Goal: Information Seeking & Learning: Learn about a topic

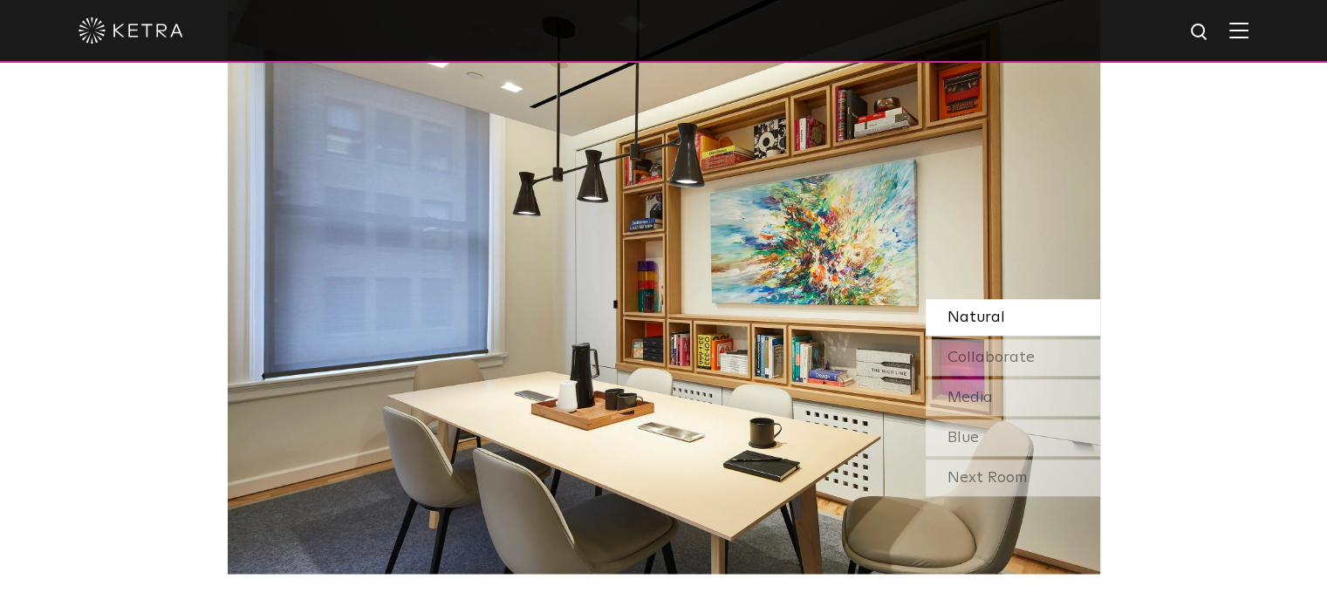
scroll to position [1483, 0]
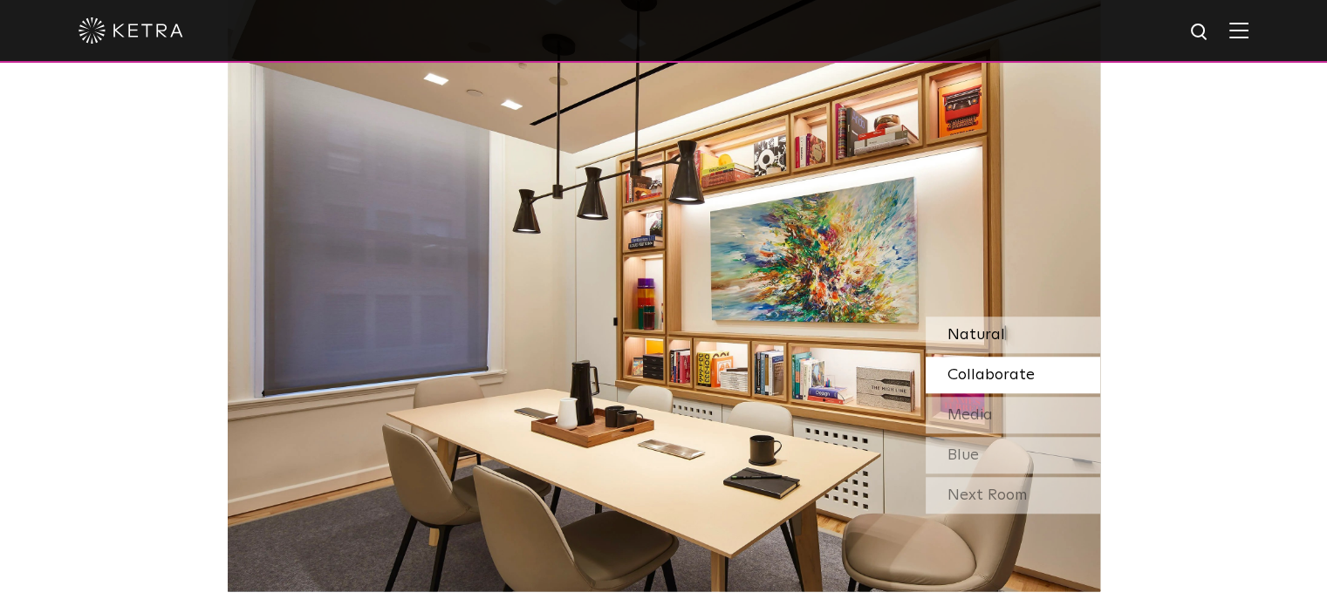
click at [981, 334] on span "Natural" at bounding box center [976, 335] width 58 height 16
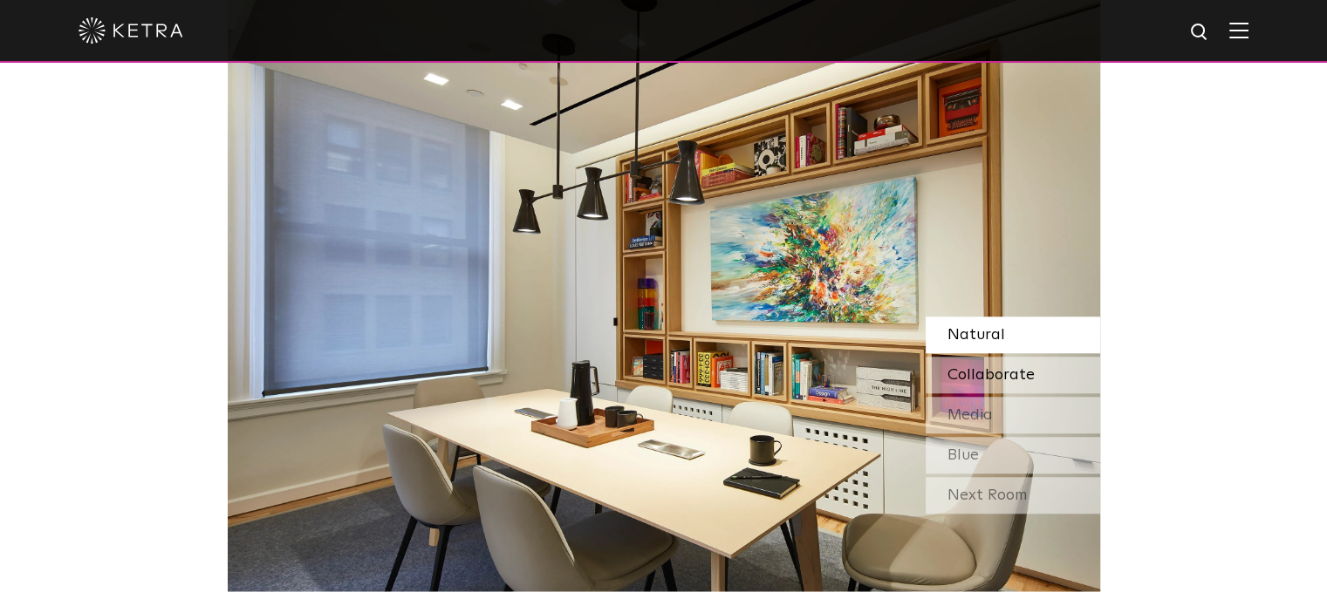
click at [977, 367] on span "Collaborate" at bounding box center [990, 375] width 87 height 16
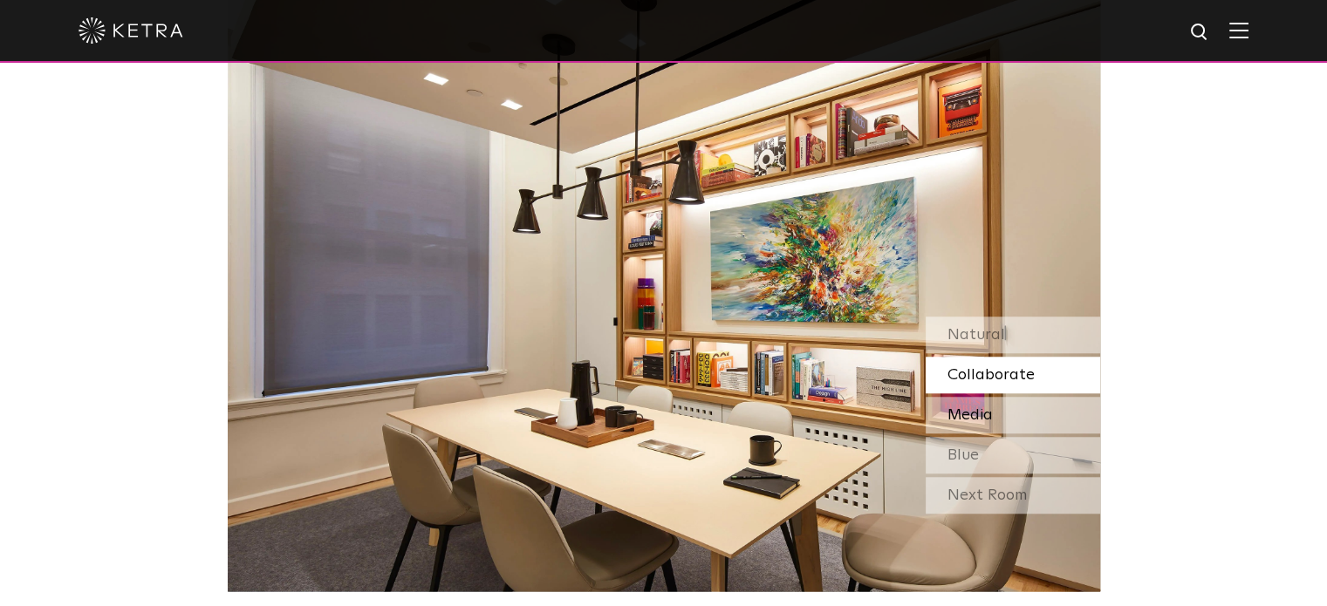
click at [977, 421] on span "Media" at bounding box center [969, 415] width 45 height 16
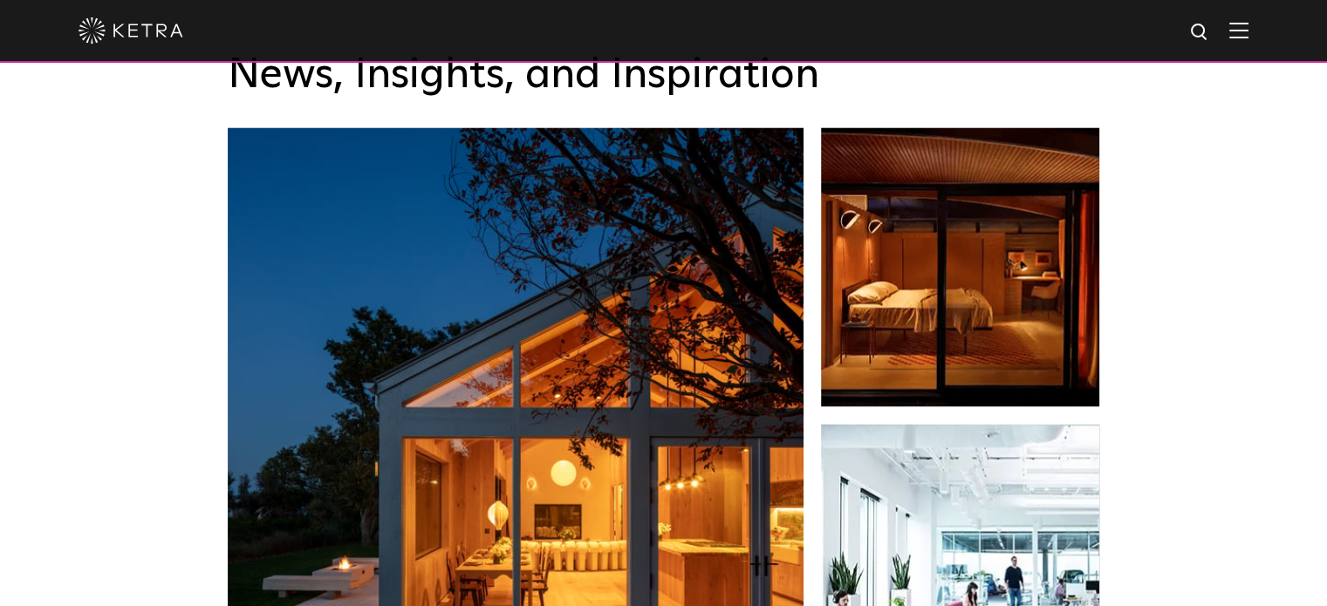
scroll to position [2006, 0]
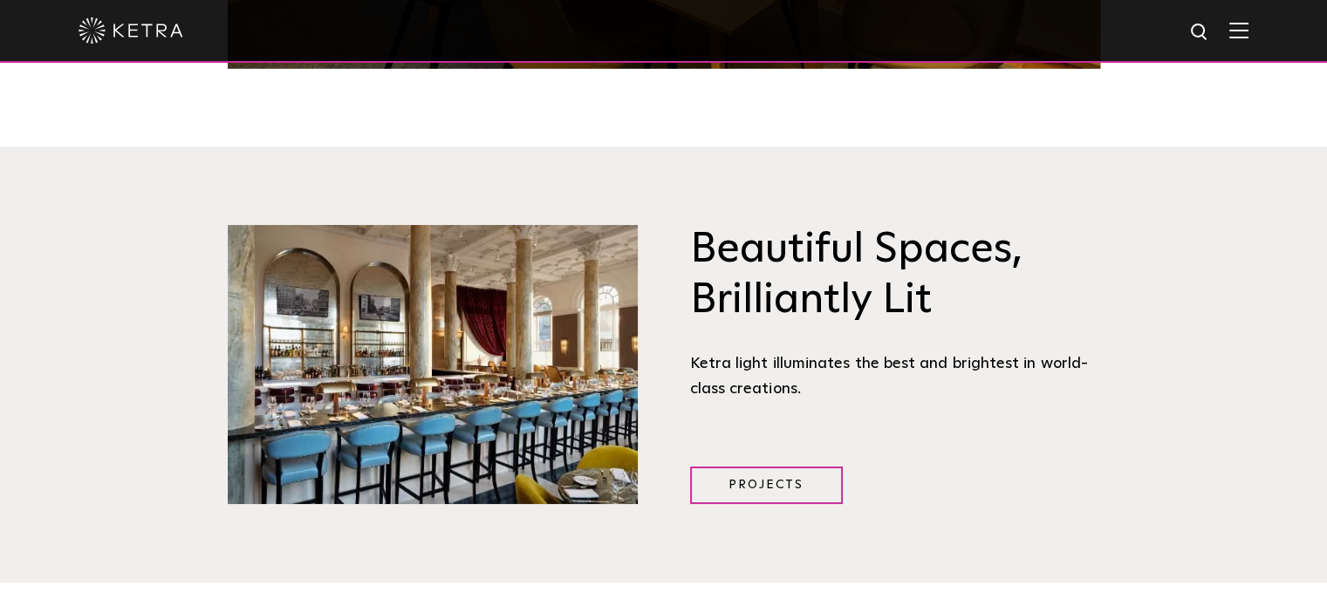
click at [1248, 33] on img at bounding box center [1238, 30] width 19 height 17
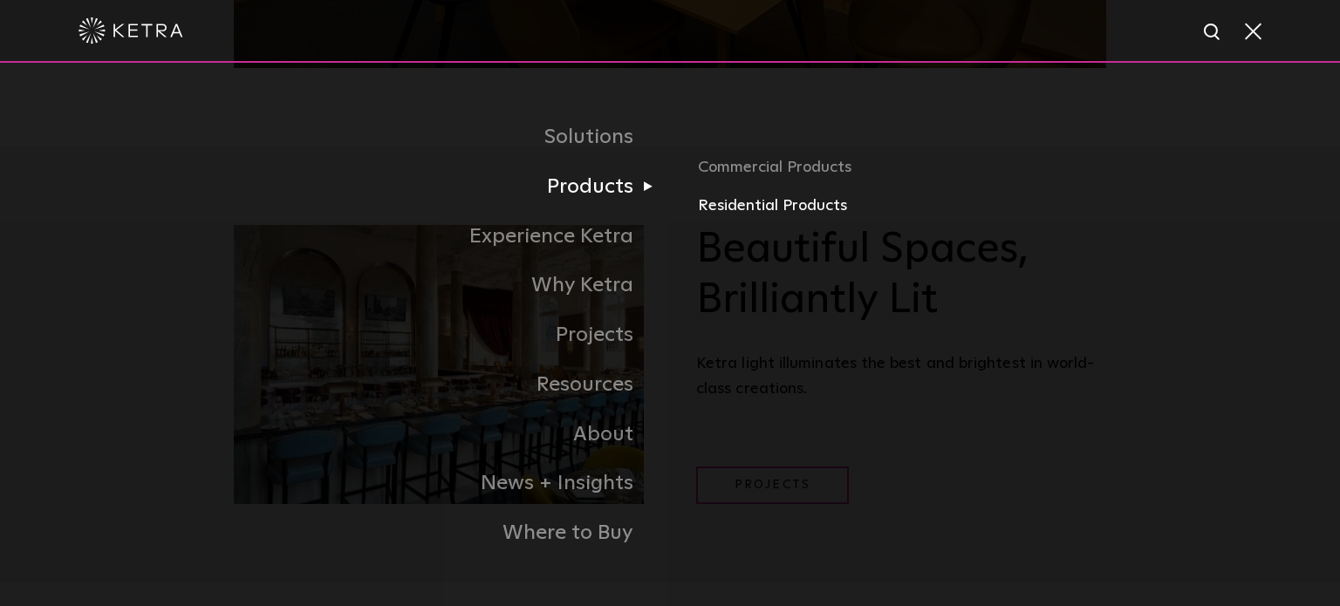
click at [714, 203] on link "Residential Products" at bounding box center [902, 206] width 408 height 25
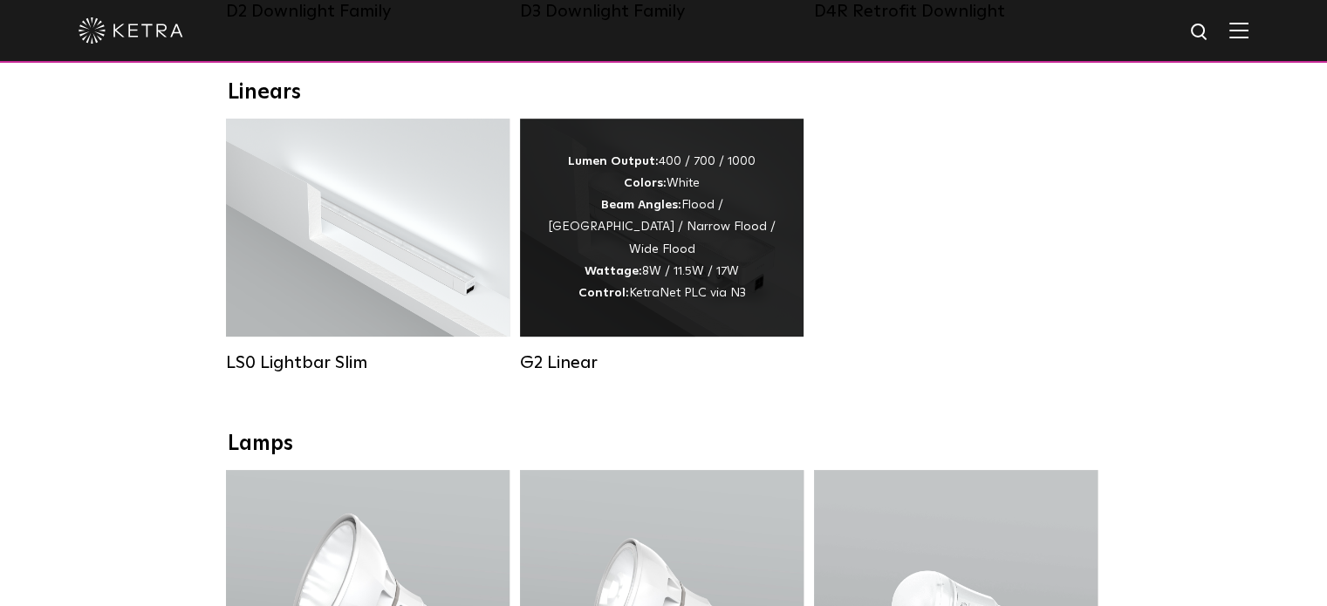
scroll to position [611, 0]
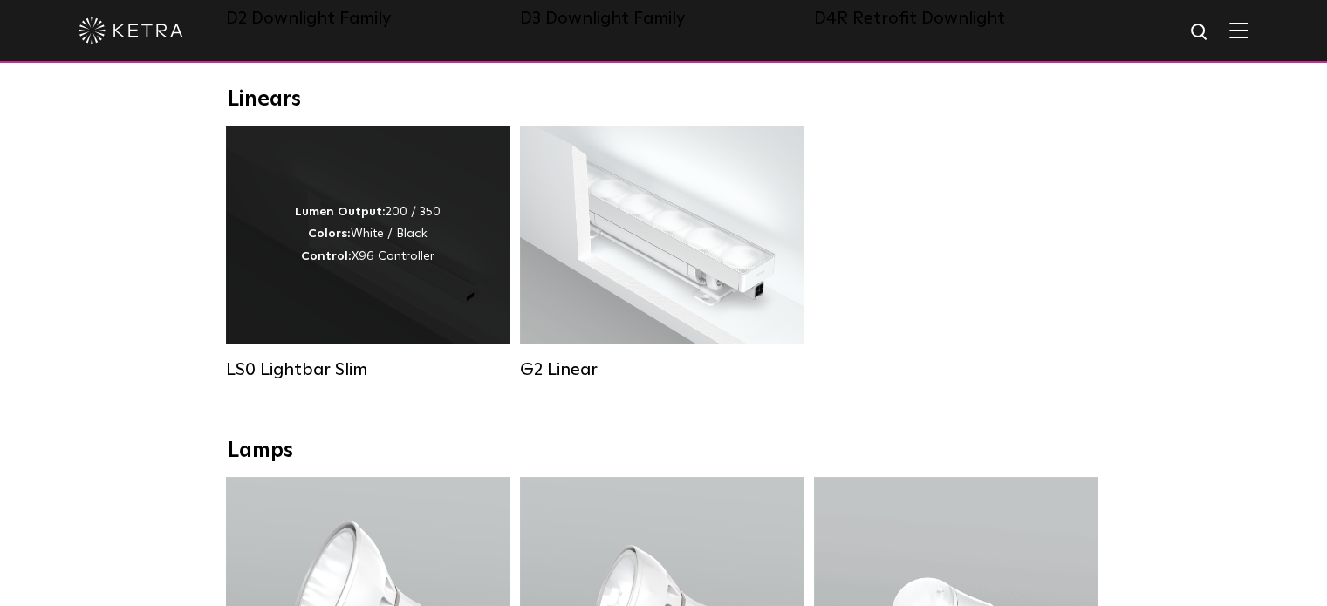
click at [434, 240] on div "Lumen Output: 200 / 350 Colors: White / Black Control: X96 Controller" at bounding box center [368, 235] width 146 height 66
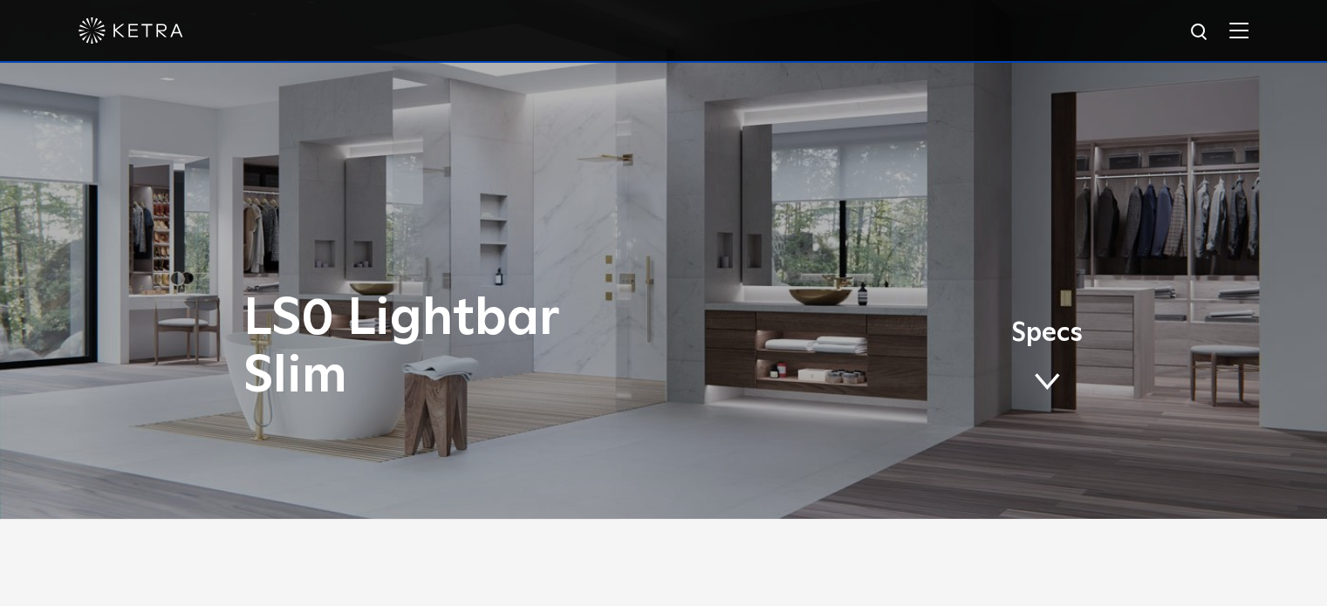
click at [1035, 371] on link "Specs" at bounding box center [1047, 363] width 72 height 68
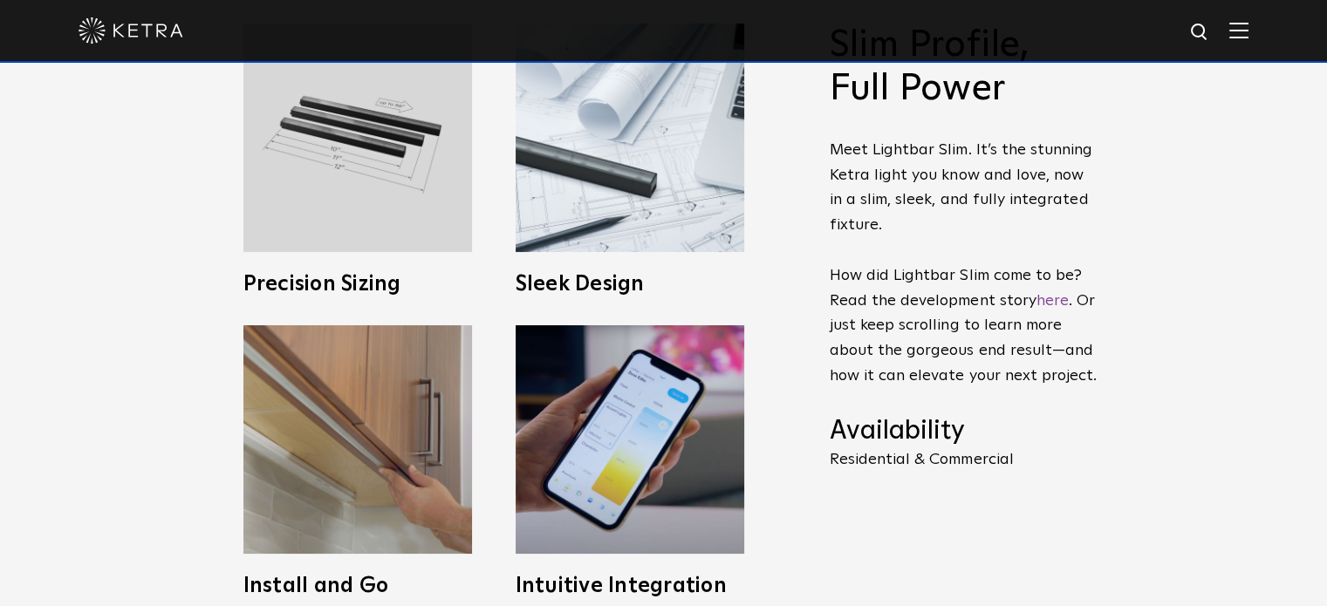
scroll to position [698, 0]
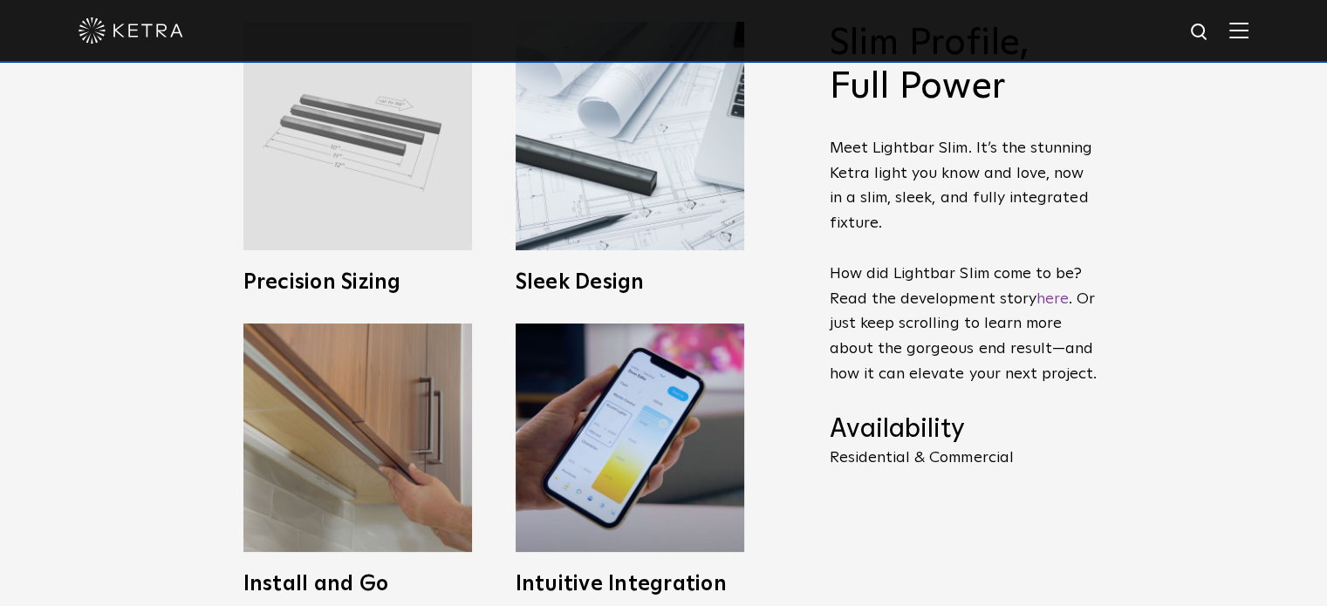
click at [307, 243] on img at bounding box center [357, 136] width 229 height 229
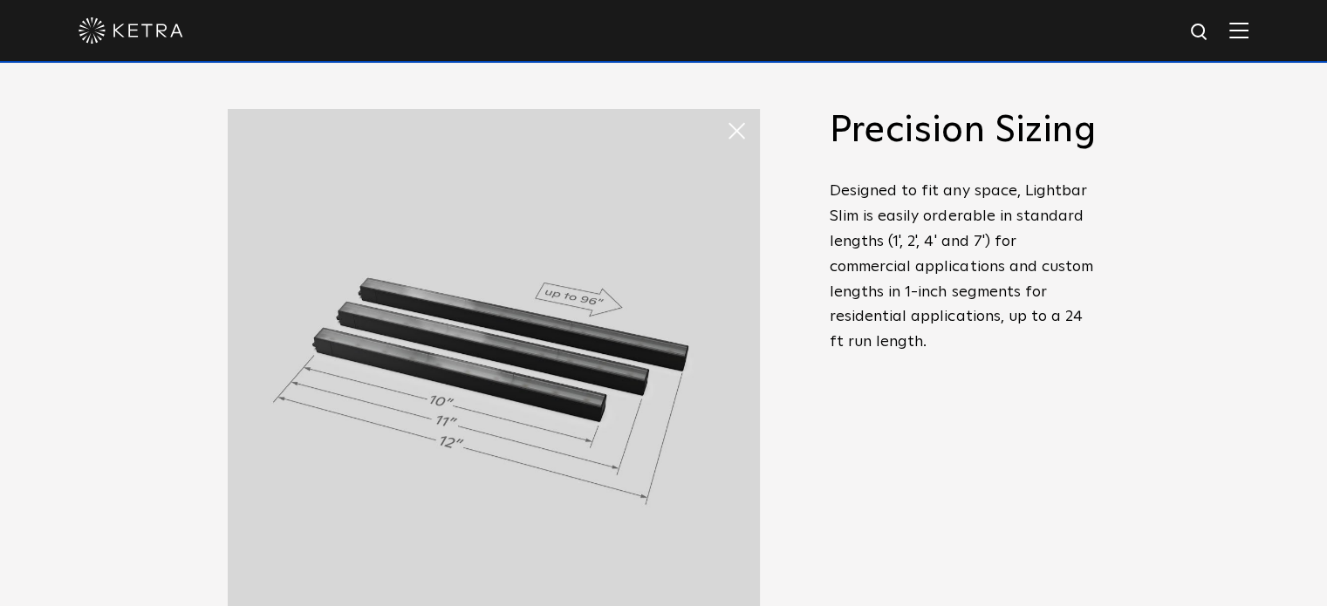
scroll to position [611, 0]
drag, startPoint x: 886, startPoint y: 341, endPoint x: 827, endPoint y: 192, distance: 160.5
click at [827, 192] on span "Slim Profile, Full Power Meet Lightbar Slim. It’s the stunning Ketra light you …" at bounding box center [951, 395] width 297 height 573
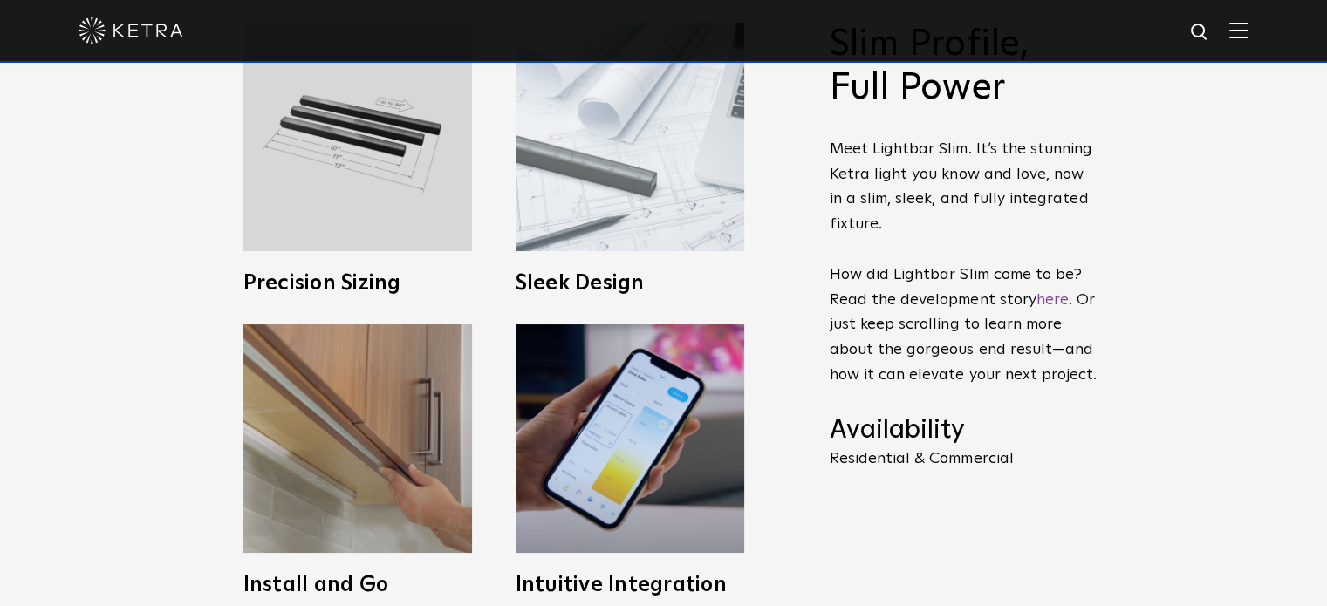
scroll to position [698, 0]
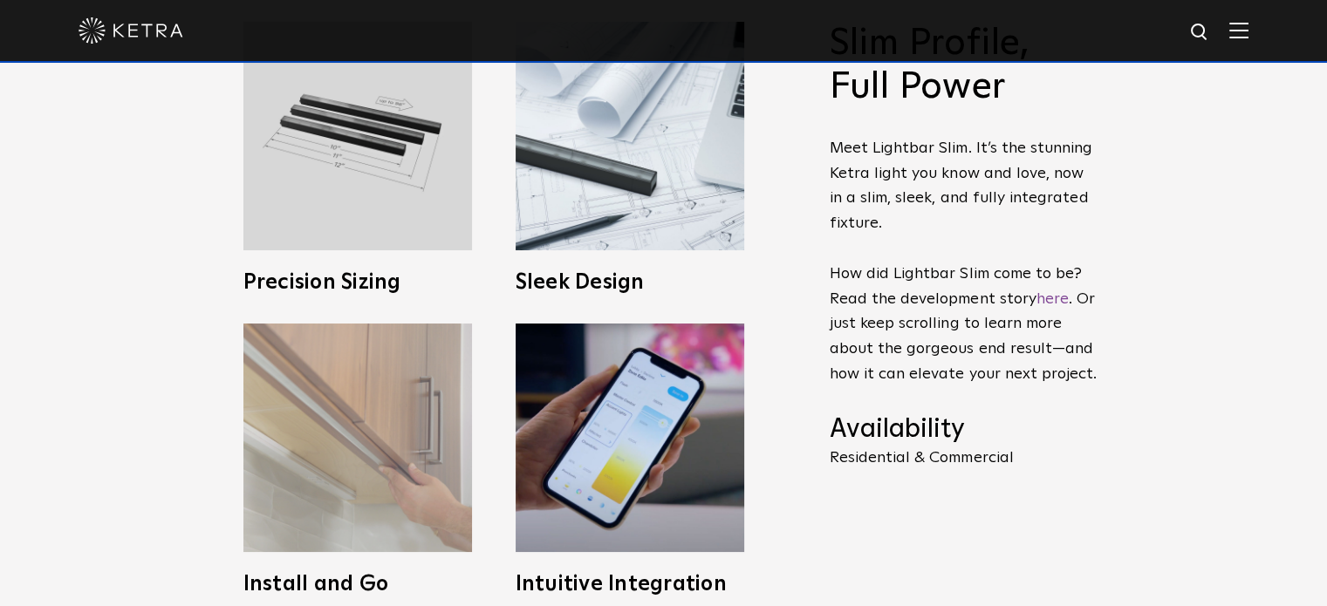
click at [393, 406] on img at bounding box center [357, 438] width 229 height 229
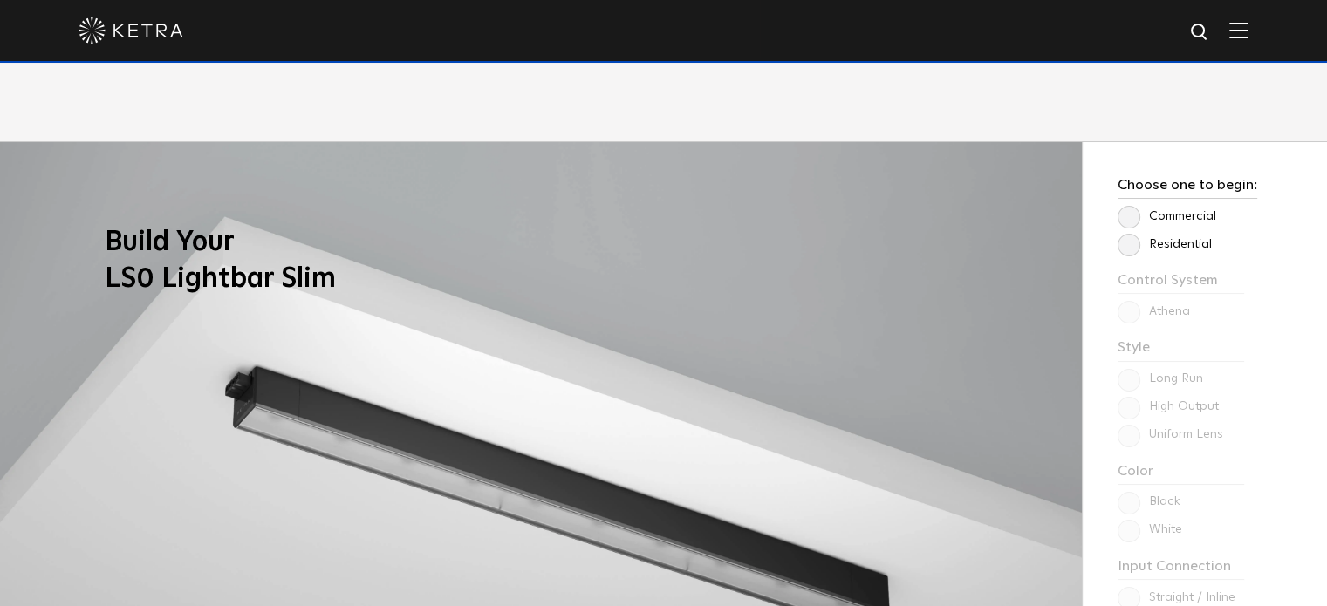
scroll to position [1221, 0]
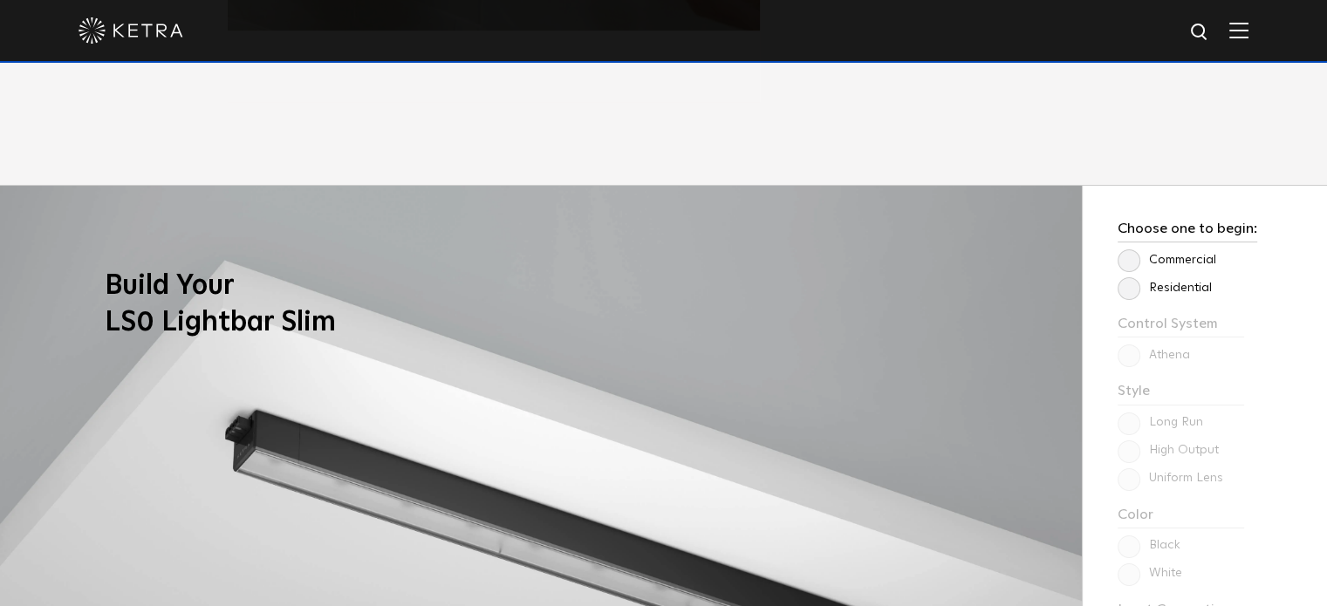
click at [1134, 288] on label "Residential" at bounding box center [1164, 288] width 94 height 15
click at [0, 0] on input "Residential" at bounding box center [0, 0] width 0 height 0
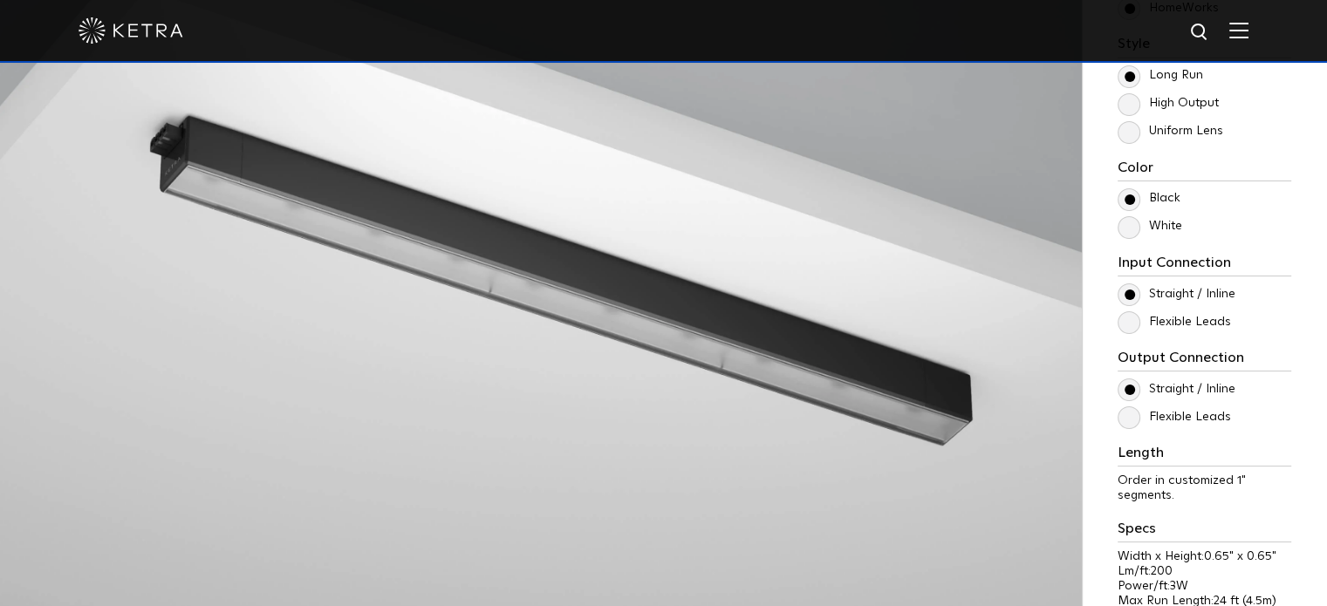
scroll to position [1570, 0]
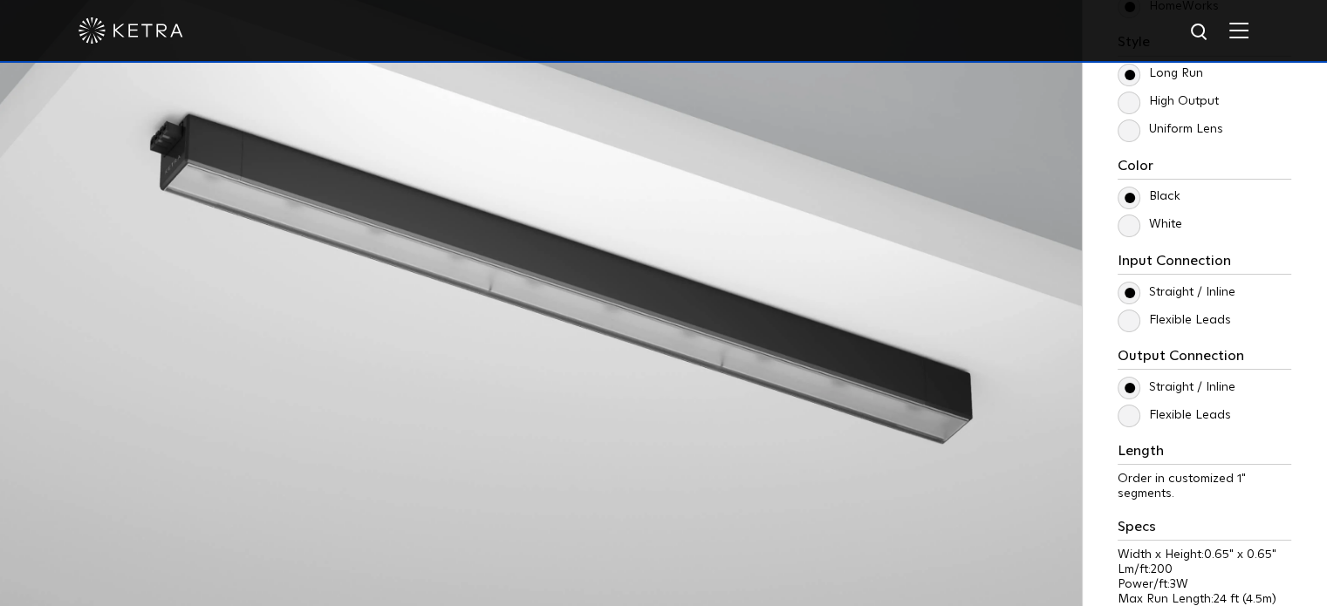
click at [1124, 227] on label "White" at bounding box center [1149, 224] width 65 height 15
click at [0, 0] on input "White" at bounding box center [0, 0] width 0 height 0
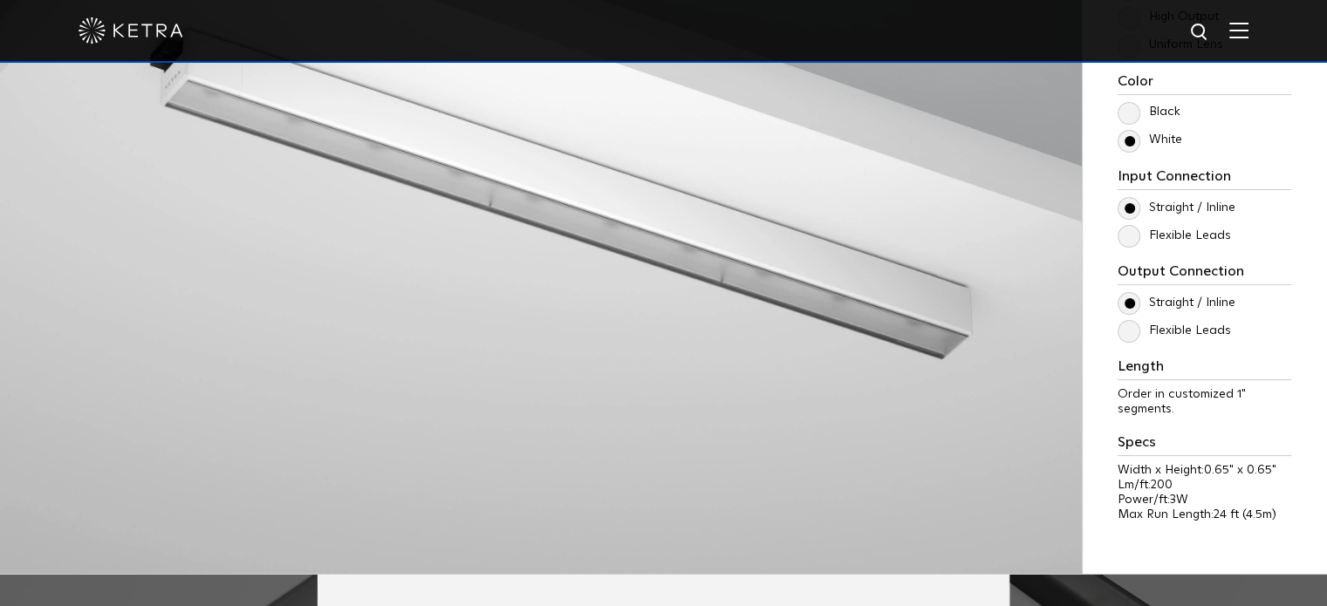
scroll to position [1657, 0]
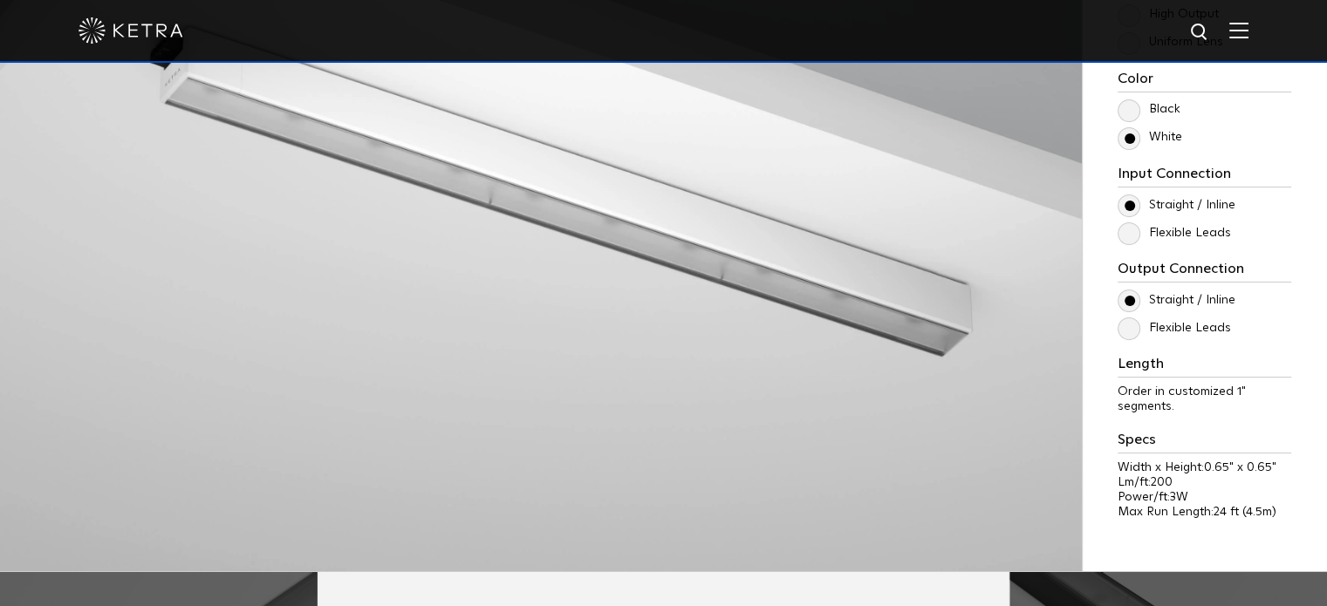
click at [1139, 234] on label "Flexible Leads" at bounding box center [1173, 233] width 113 height 15
click at [0, 0] on input "Flexible Leads" at bounding box center [0, 0] width 0 height 0
click at [1126, 212] on label "Straight / Inline" at bounding box center [1176, 205] width 118 height 15
click at [0, 0] on input "Straight / Inline" at bounding box center [0, 0] width 0 height 0
click at [1134, 327] on label "Flexible Leads" at bounding box center [1173, 328] width 113 height 15
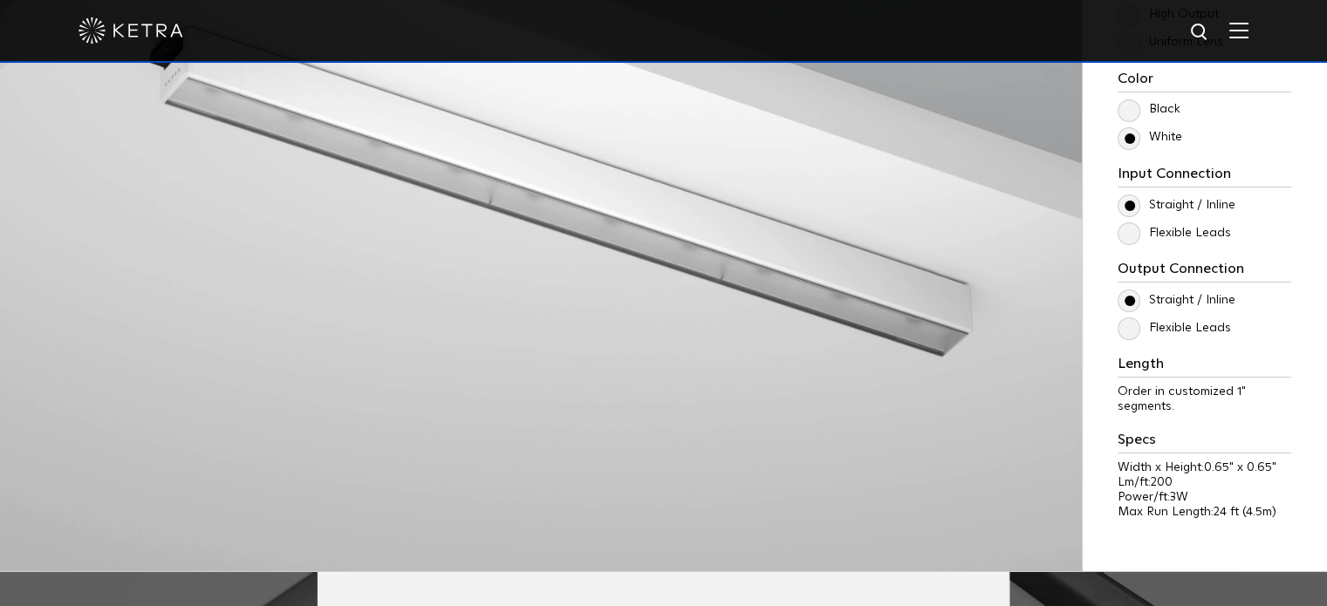
click at [0, 0] on input "Flexible Leads" at bounding box center [0, 0] width 0 height 0
click at [1134, 327] on label "Flexible Leads" at bounding box center [1173, 328] width 113 height 15
click at [0, 0] on input "Flexible Leads" at bounding box center [0, 0] width 0 height 0
click at [1136, 299] on label "Straight / Inline" at bounding box center [1176, 300] width 118 height 15
click at [0, 0] on input "Straight / Inline" at bounding box center [0, 0] width 0 height 0
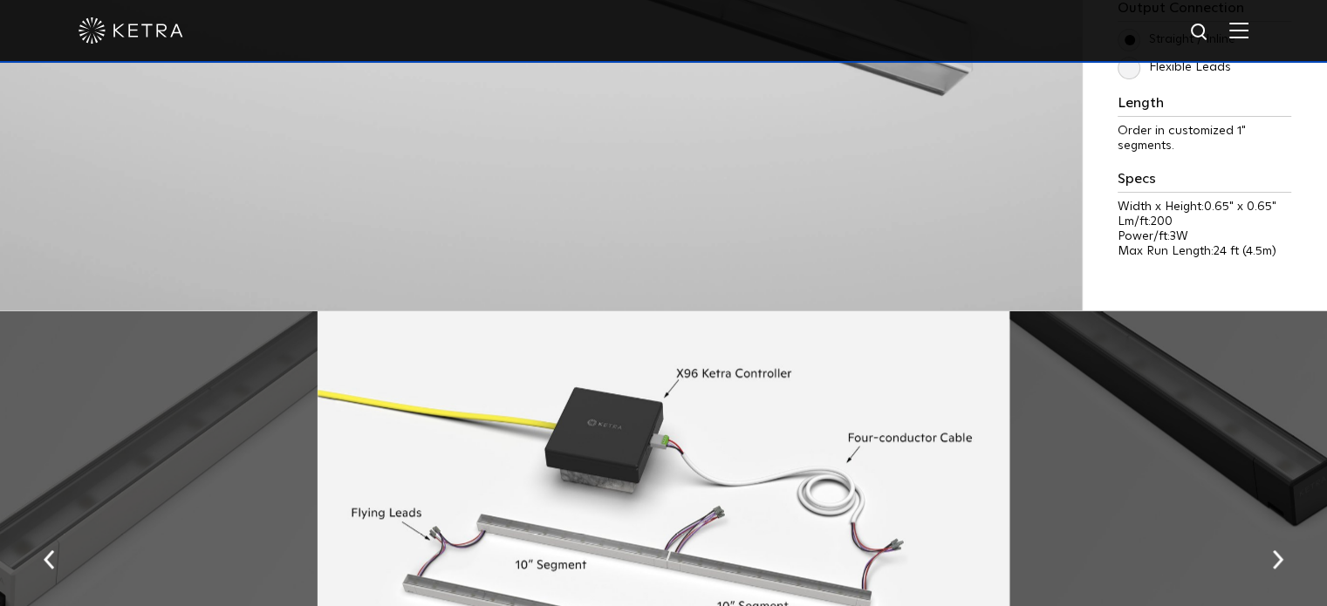
scroll to position [1919, 0]
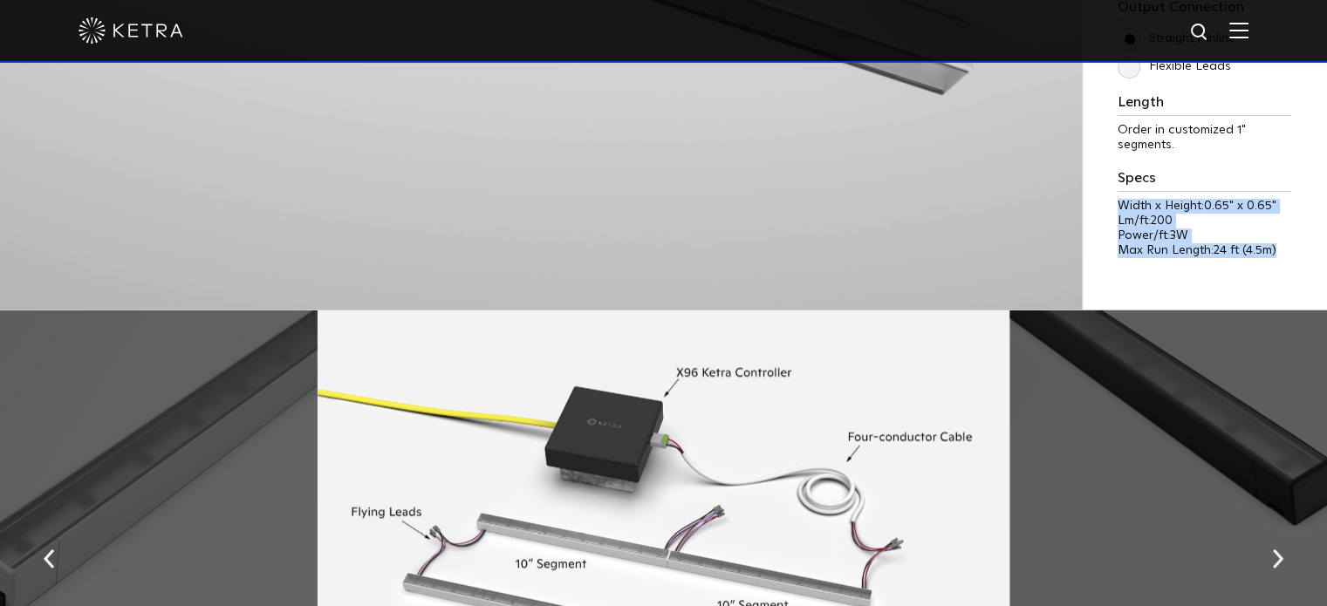
drag, startPoint x: 1277, startPoint y: 247, endPoint x: 1094, endPoint y: 202, distance: 188.5
copy div "Width x Height: 0.65" x 0.65" Lm/ft: 200 Power/ft: 3W Max Run Length: 24 ft (4.…"
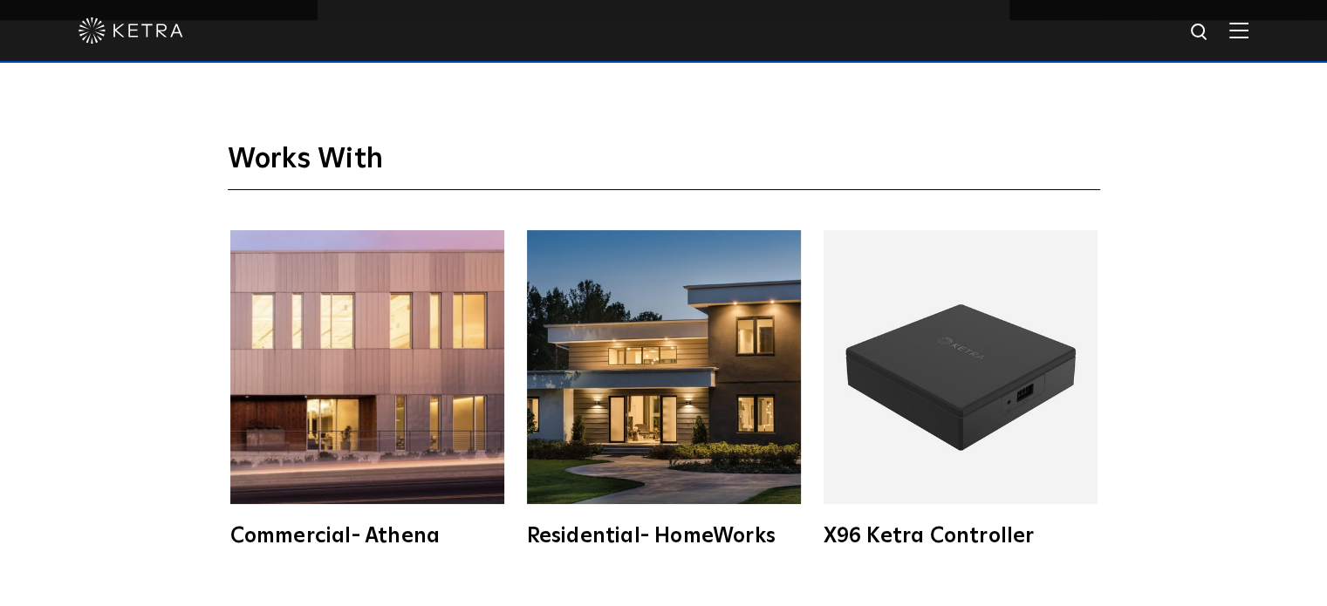
scroll to position [2704, 0]
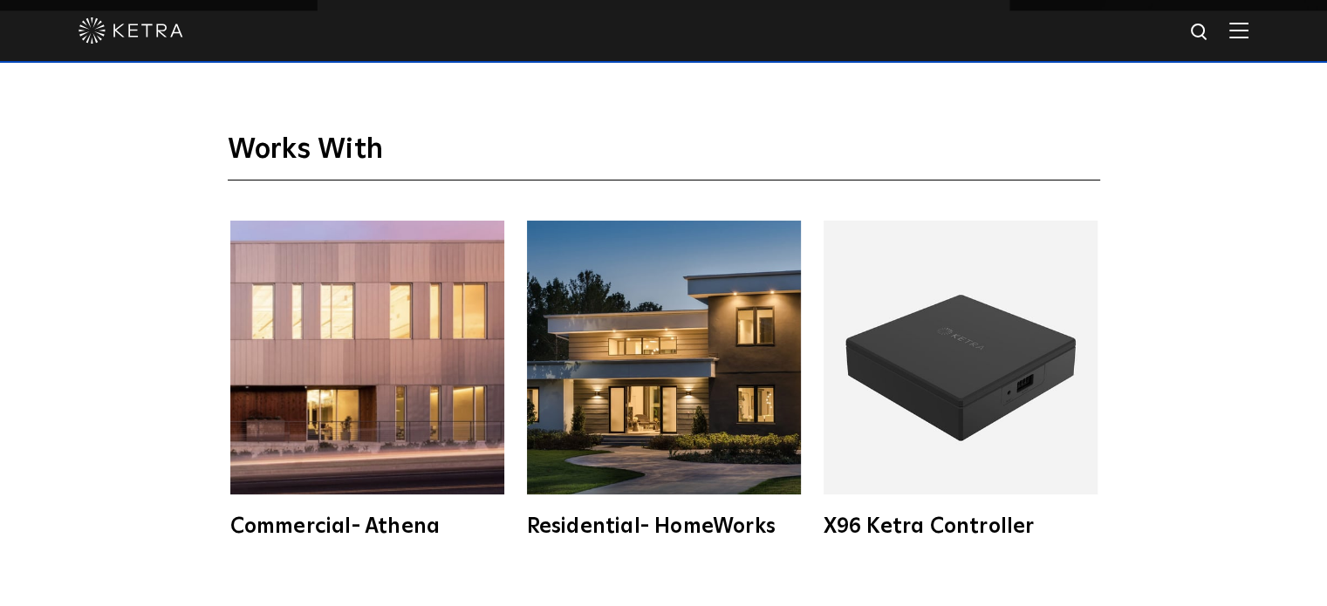
click at [671, 376] on img at bounding box center [664, 358] width 274 height 274
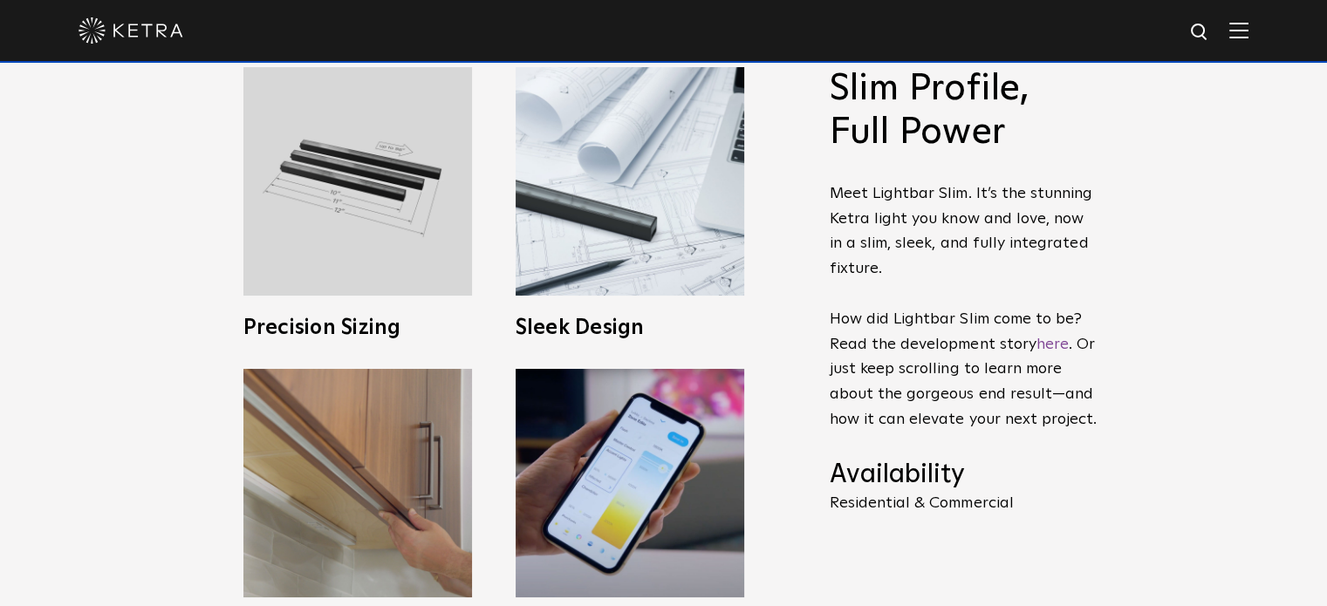
scroll to position [611, 0]
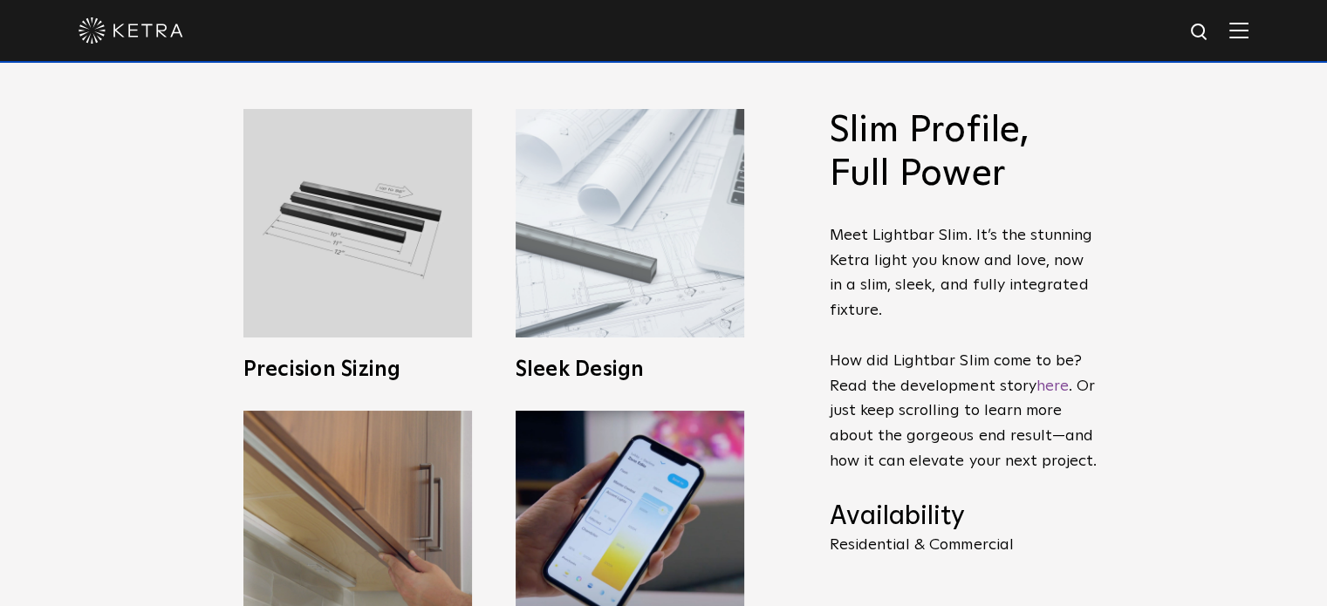
click at [582, 304] on img at bounding box center [630, 223] width 229 height 229
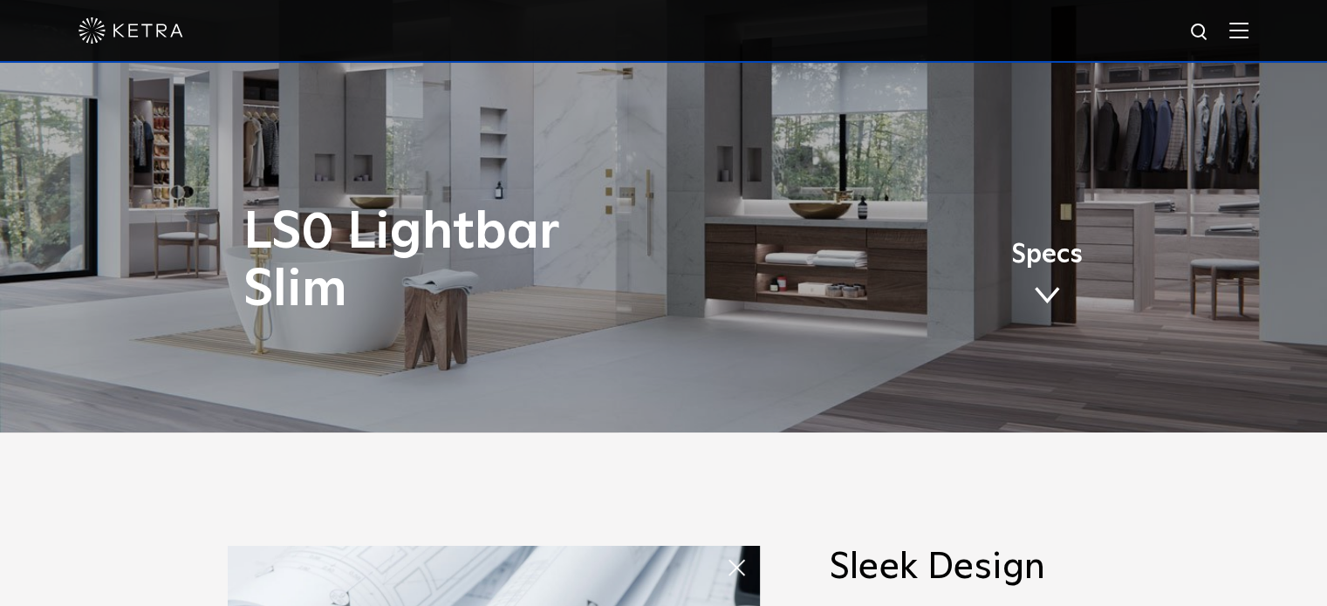
scroll to position [174, 0]
click at [735, 564] on span at bounding box center [743, 567] width 35 height 35
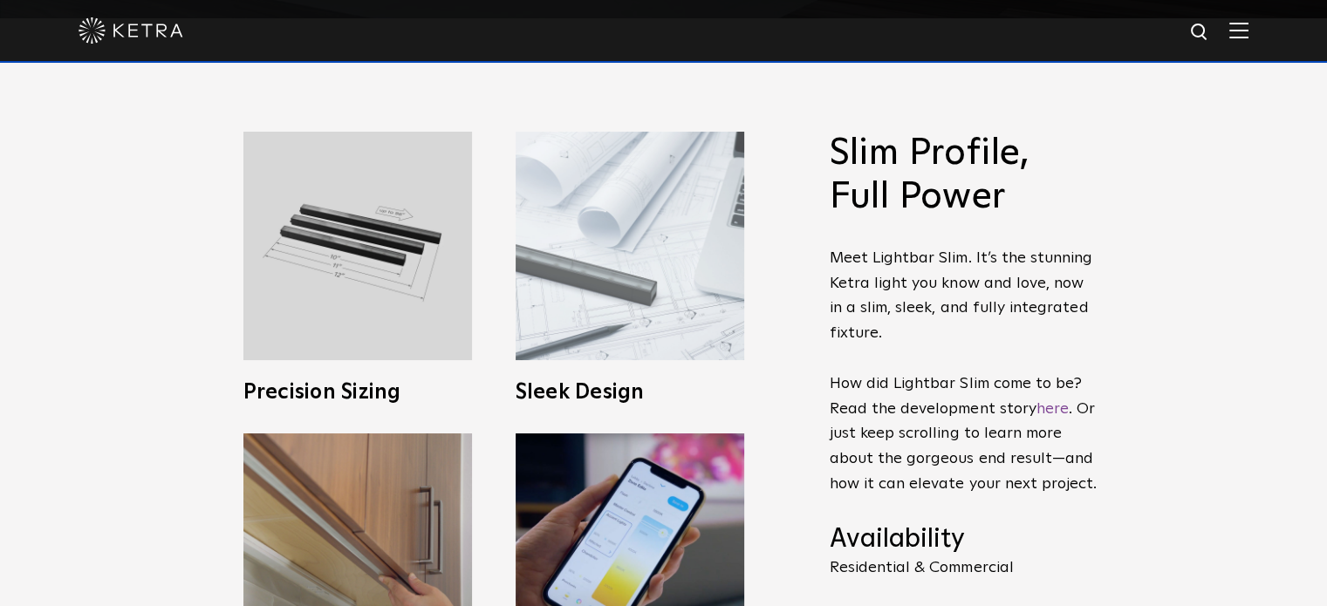
scroll to position [611, 0]
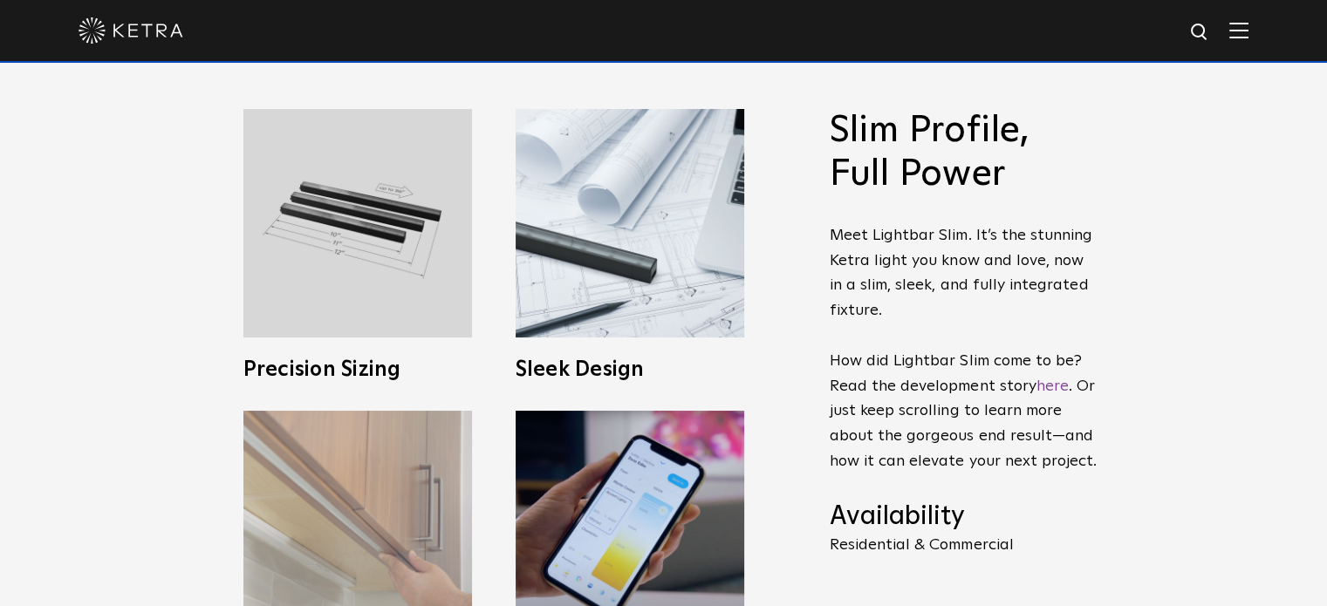
click at [383, 467] on img at bounding box center [357, 525] width 229 height 229
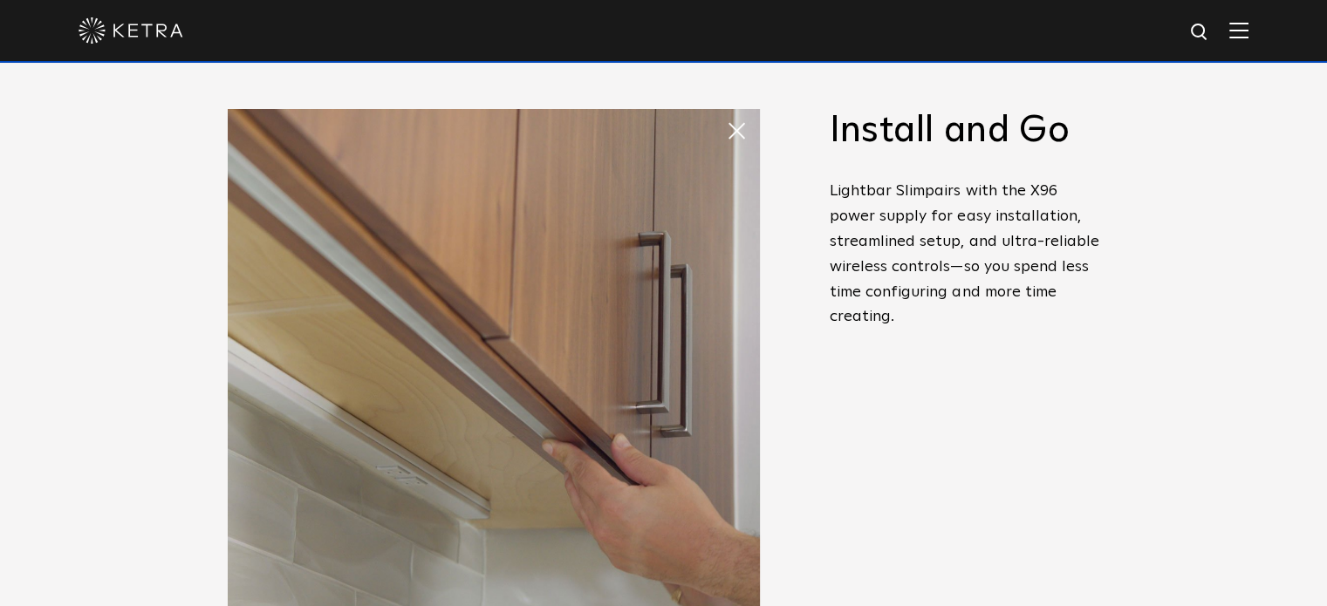
click at [726, 113] on span at bounding box center [726, 113] width 0 height 0
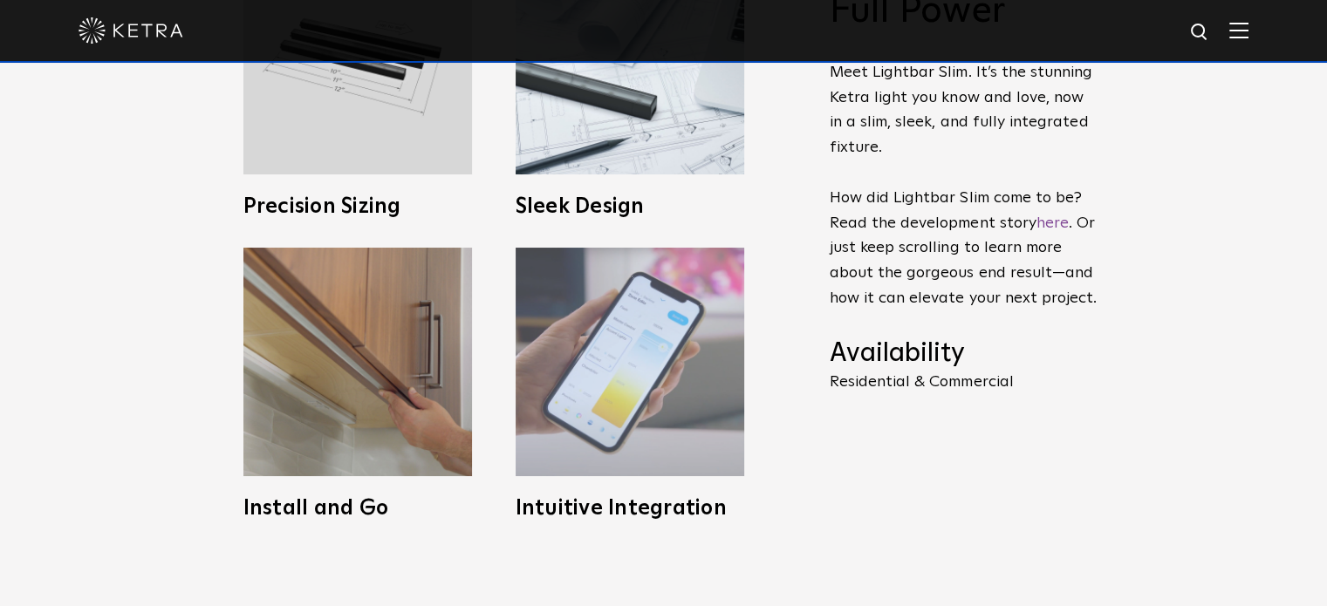
scroll to position [785, 0]
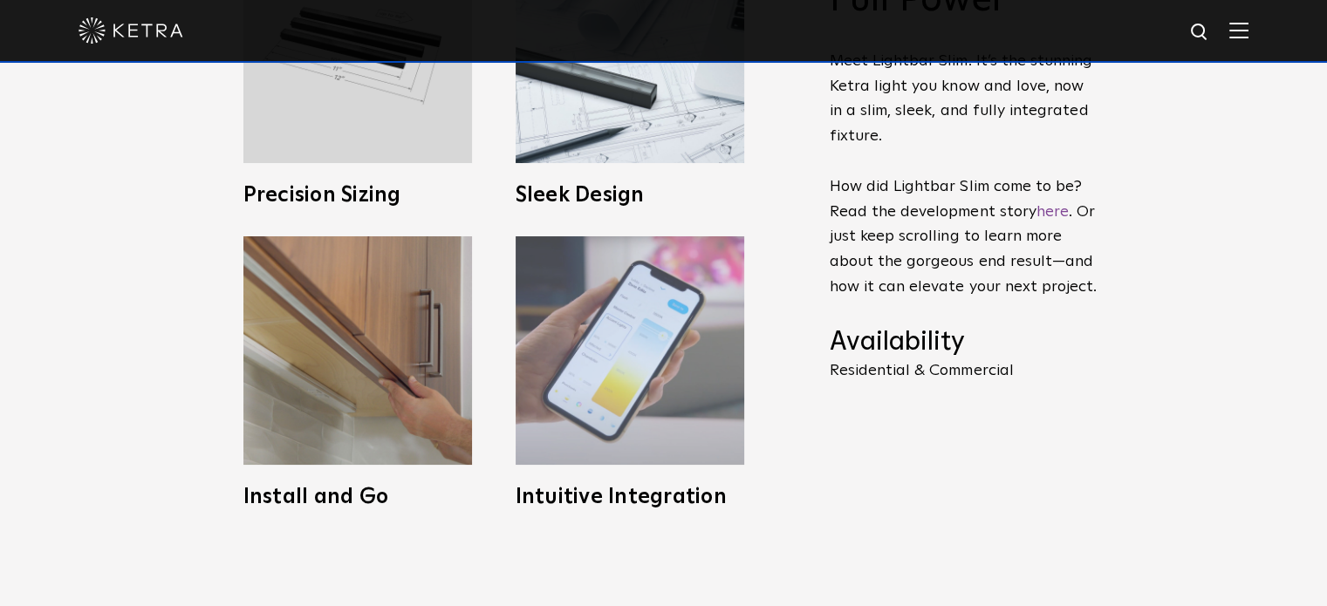
click at [638, 343] on img at bounding box center [630, 350] width 229 height 229
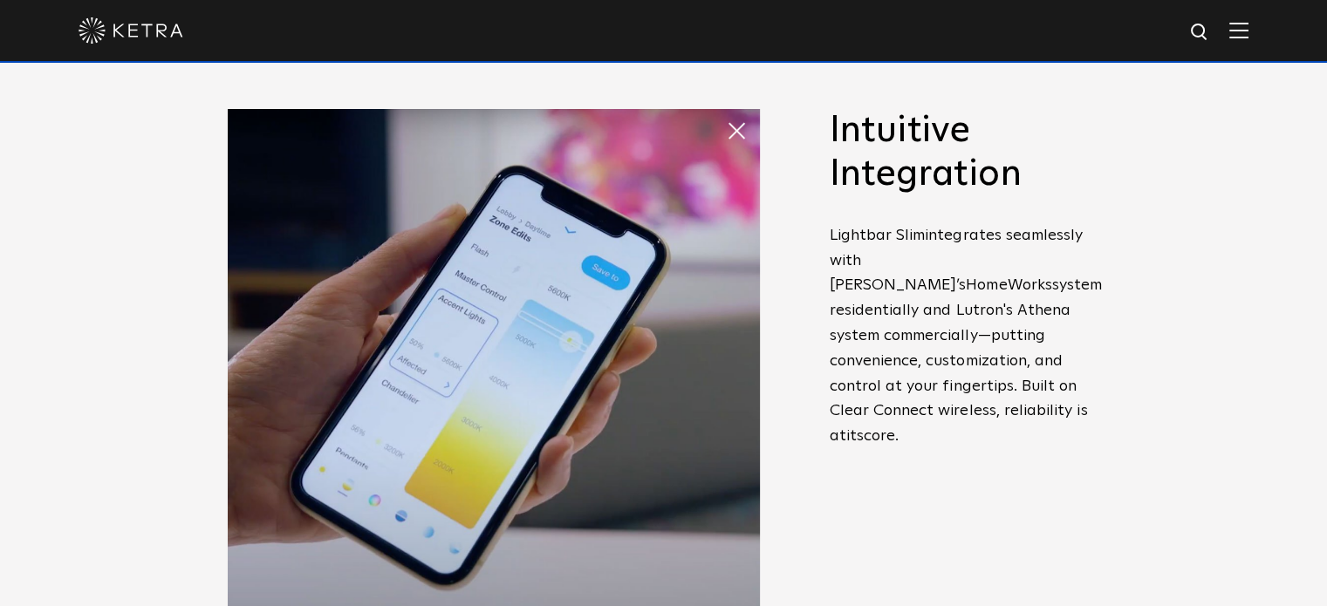
scroll to position [611, 0]
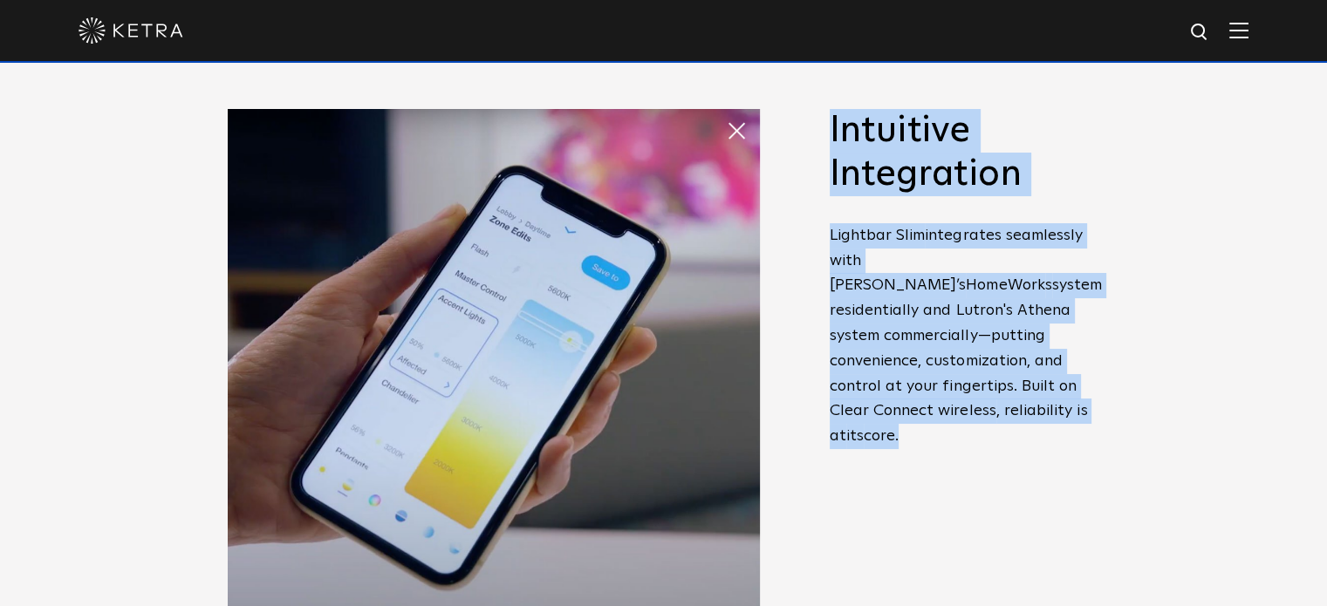
drag, startPoint x: 902, startPoint y: 413, endPoint x: 806, endPoint y: 279, distance: 164.4
click at [806, 279] on span "Slim Profile, Full Power Meet Lightbar Slim. It’s the stunning Ketra light you …" at bounding box center [951, 395] width 297 height 573
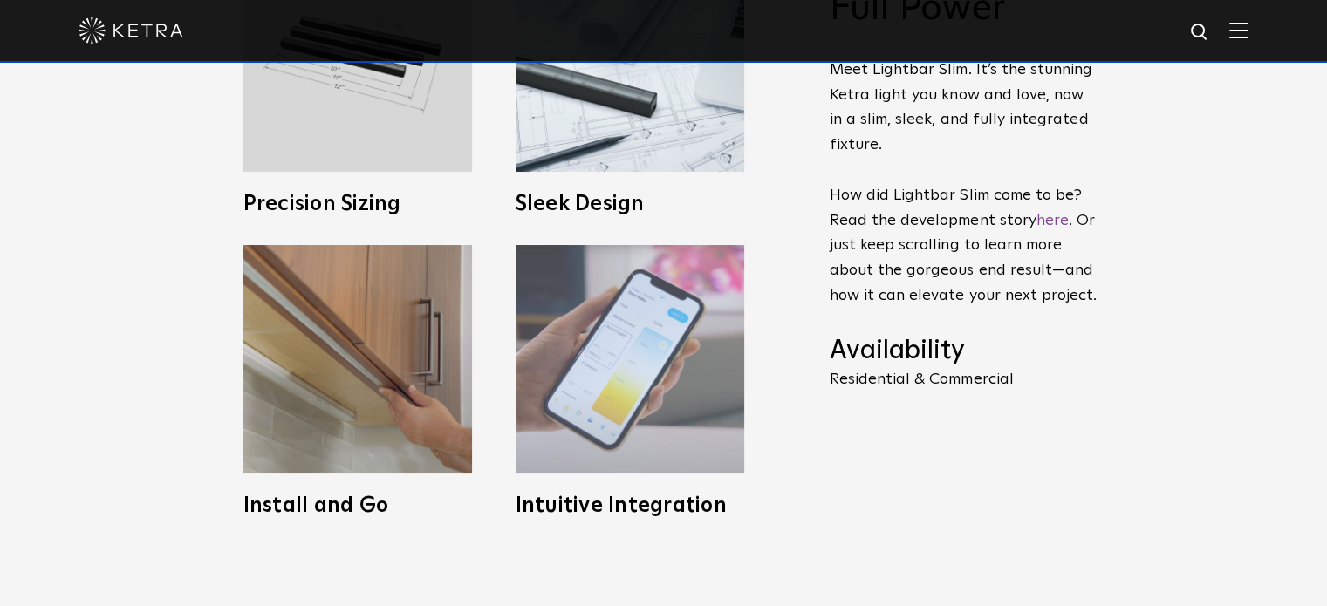
scroll to position [785, 0]
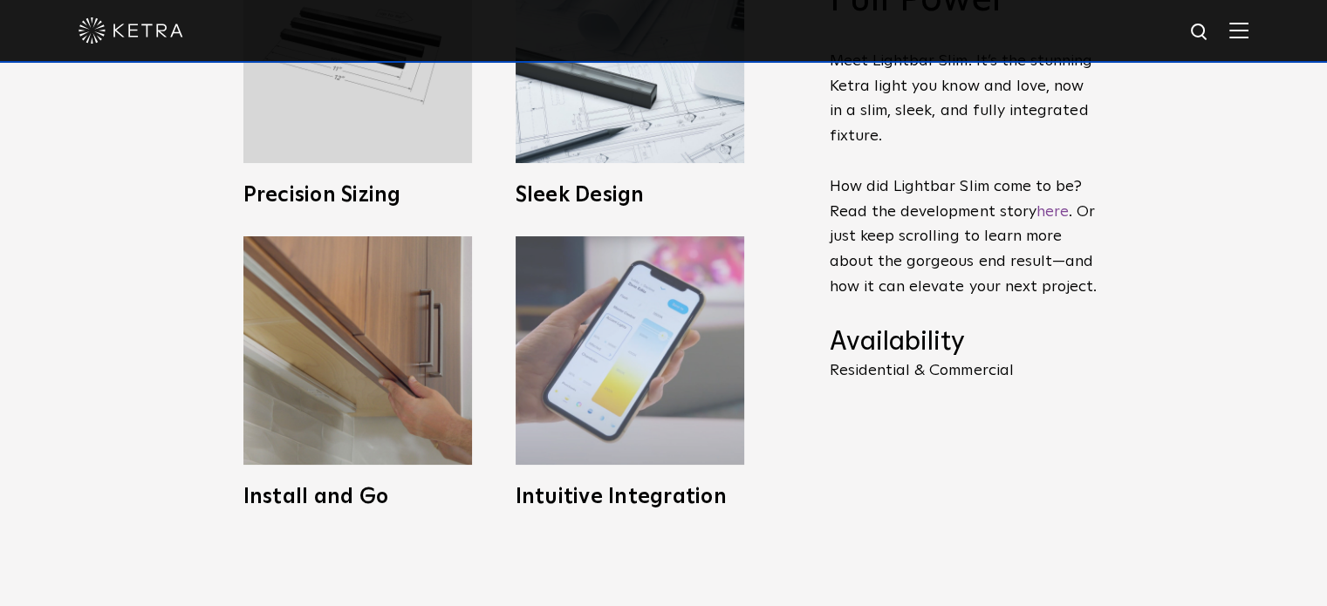
click at [628, 377] on img at bounding box center [630, 350] width 229 height 229
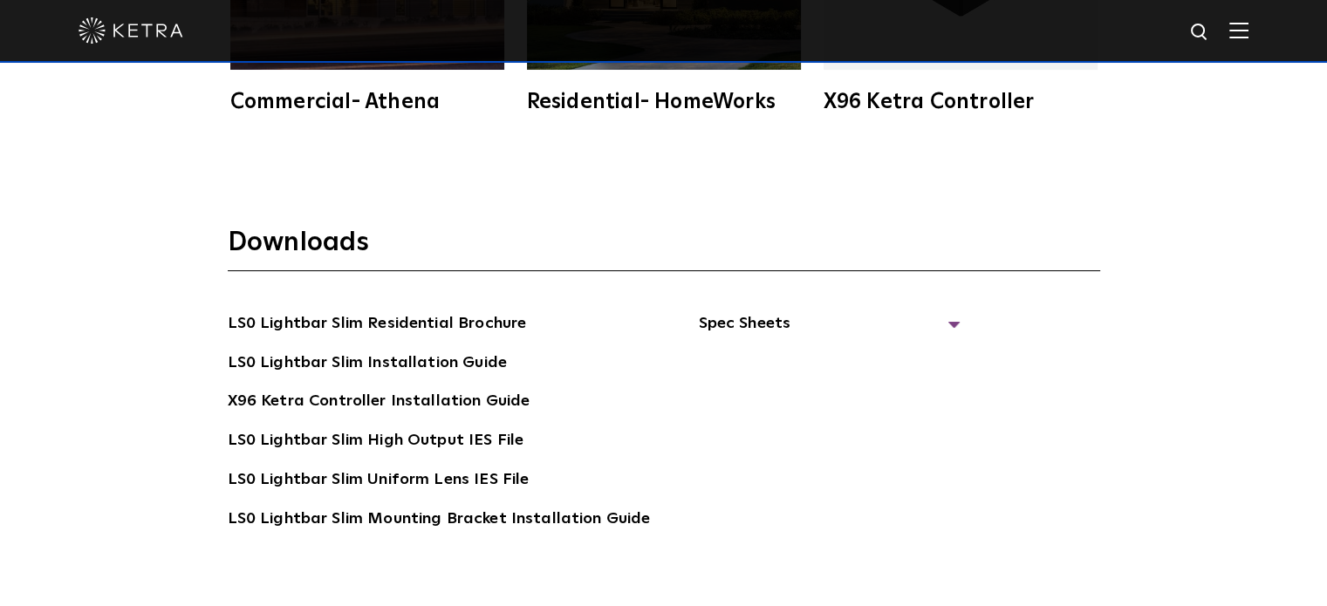
scroll to position [3140, 0]
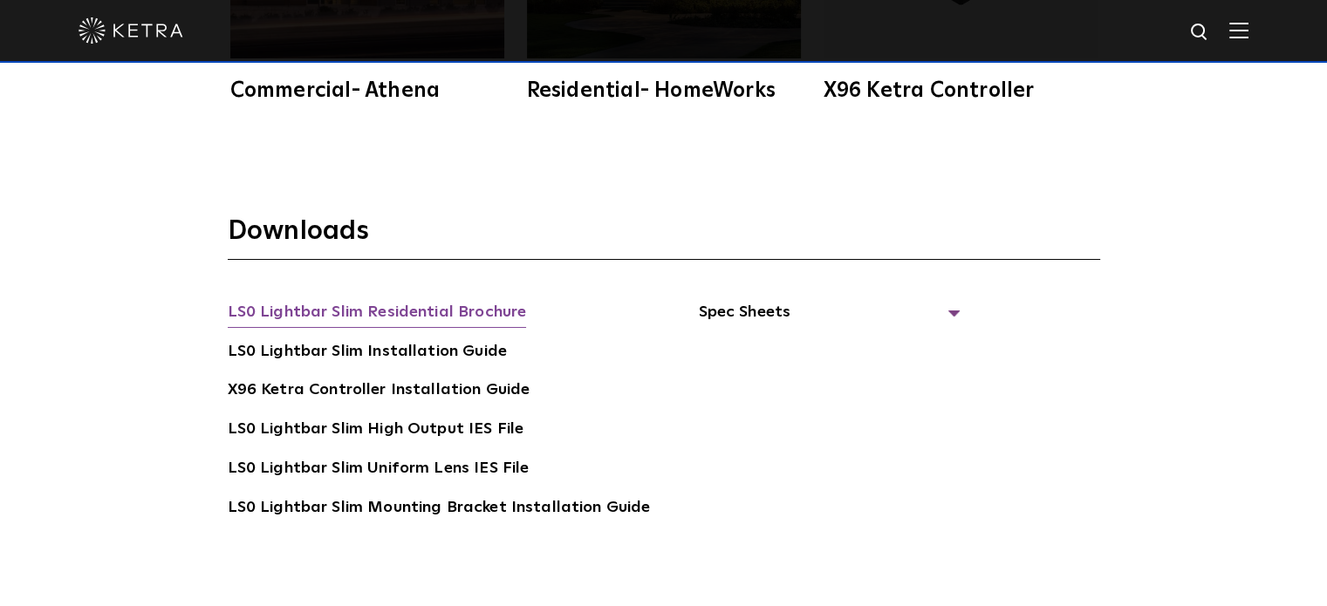
click at [454, 305] on link "LS0 Lightbar Slim Residential Brochure" at bounding box center [377, 314] width 299 height 28
click at [733, 310] on span "Spec Sheets" at bounding box center [829, 319] width 262 height 38
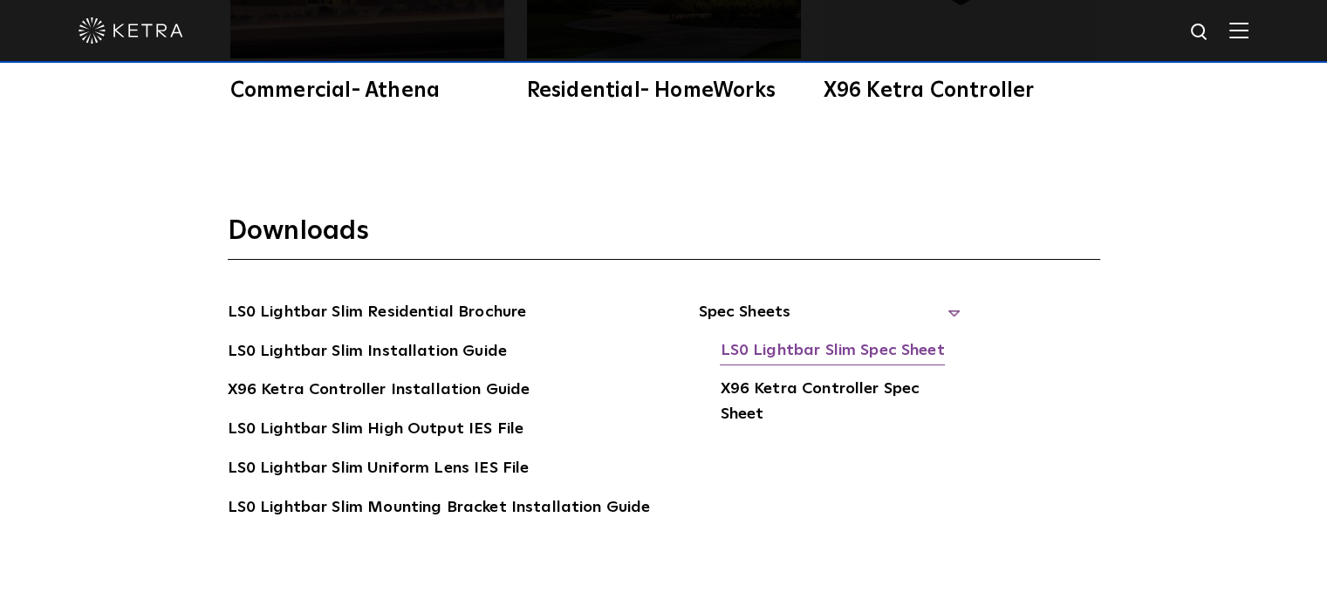
click at [744, 342] on link "LS0 Lightbar Slim Spec Sheet" at bounding box center [832, 352] width 224 height 28
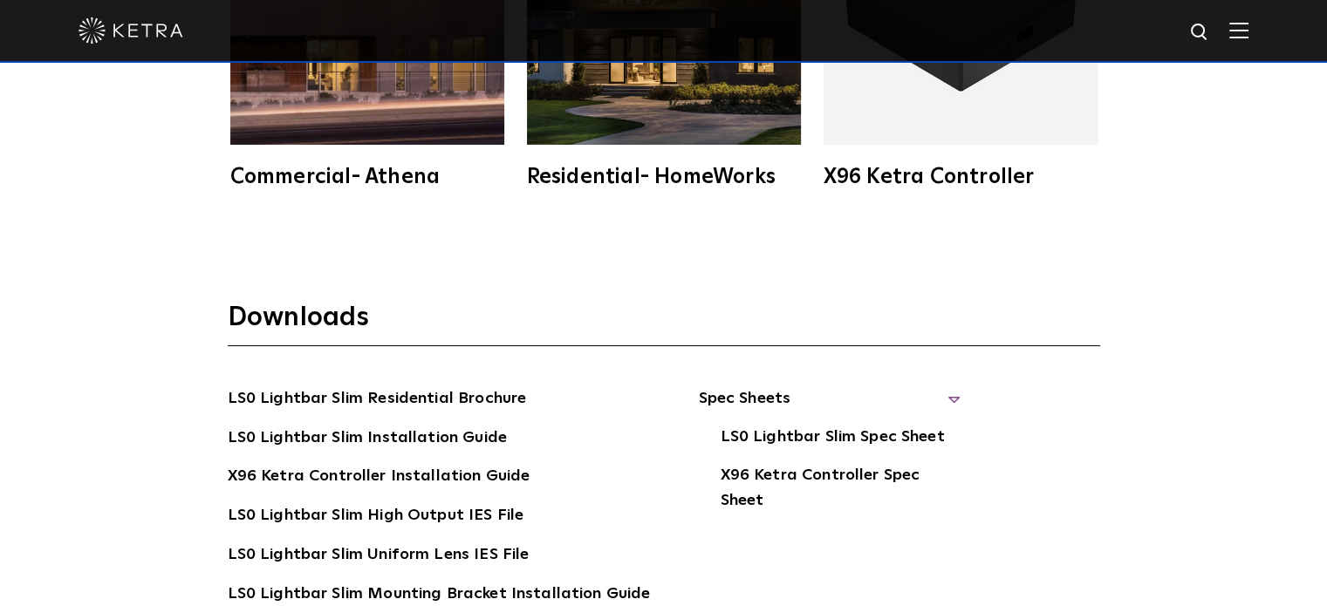
scroll to position [3053, 0]
click at [625, 172] on div "Residential- HomeWorks" at bounding box center [664, 177] width 274 height 21
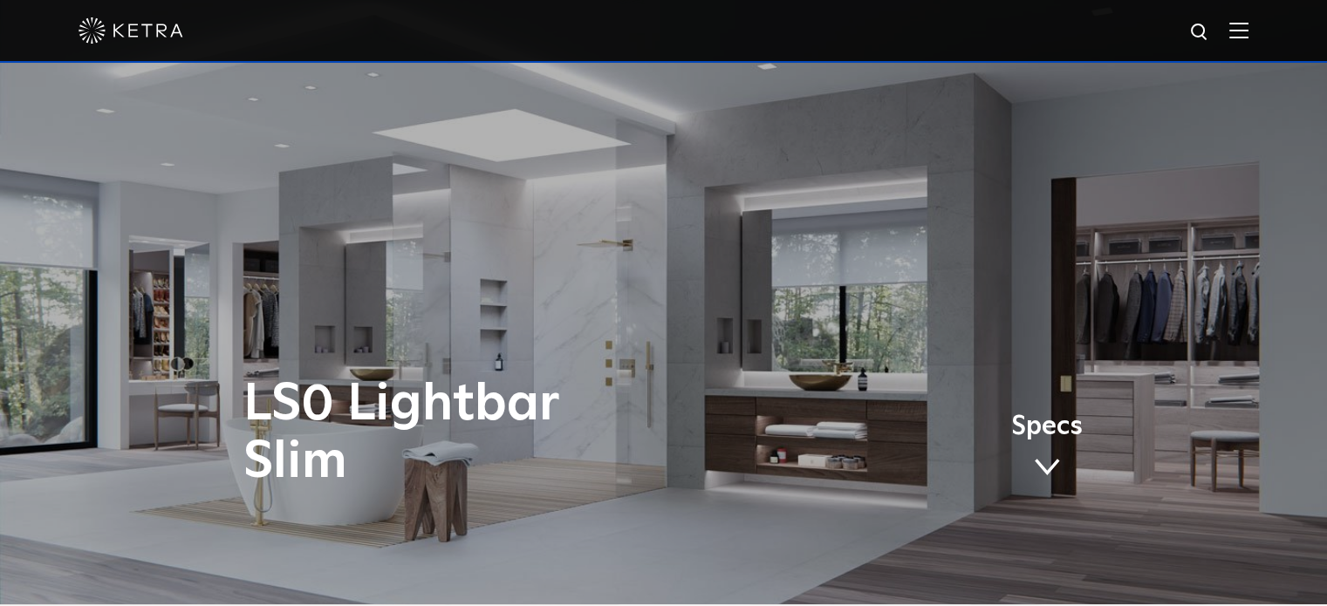
scroll to position [0, 0]
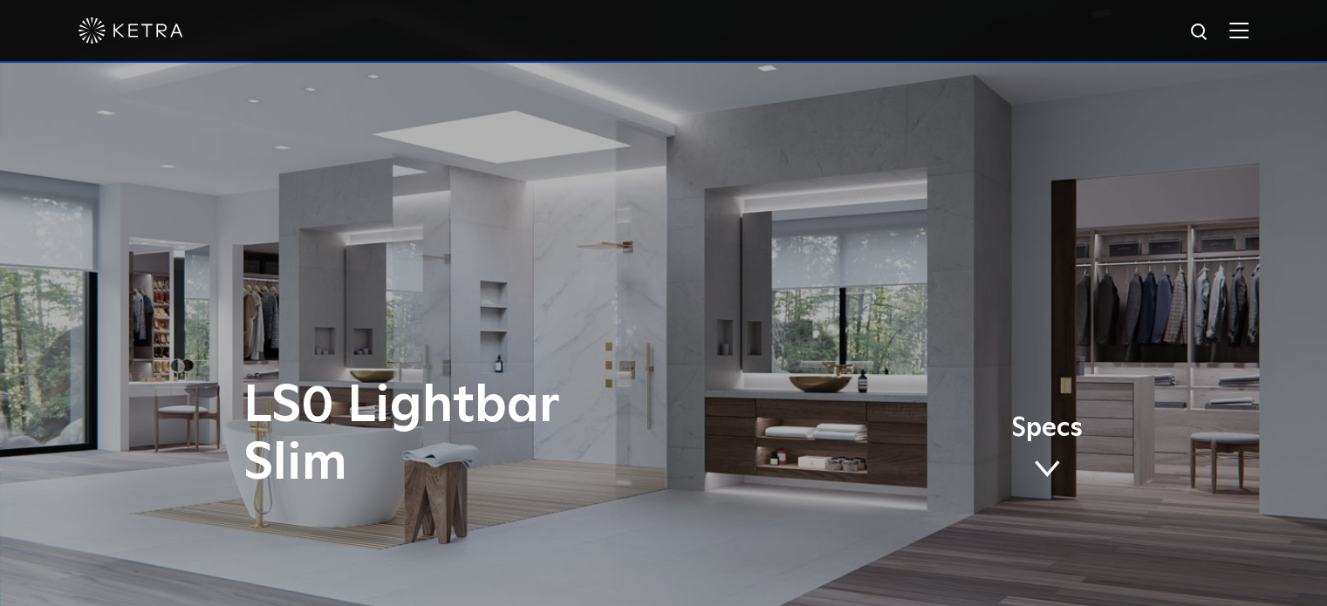
click at [1248, 32] on img at bounding box center [1238, 30] width 19 height 17
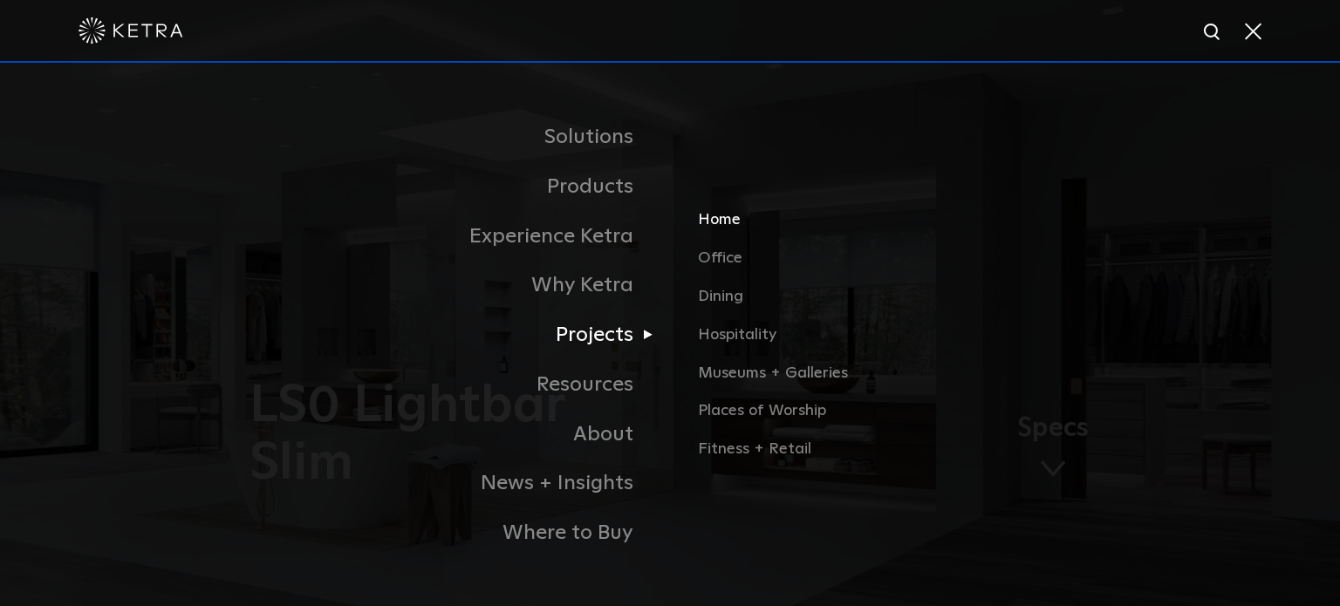
click at [721, 226] on link "Home" at bounding box center [902, 227] width 408 height 38
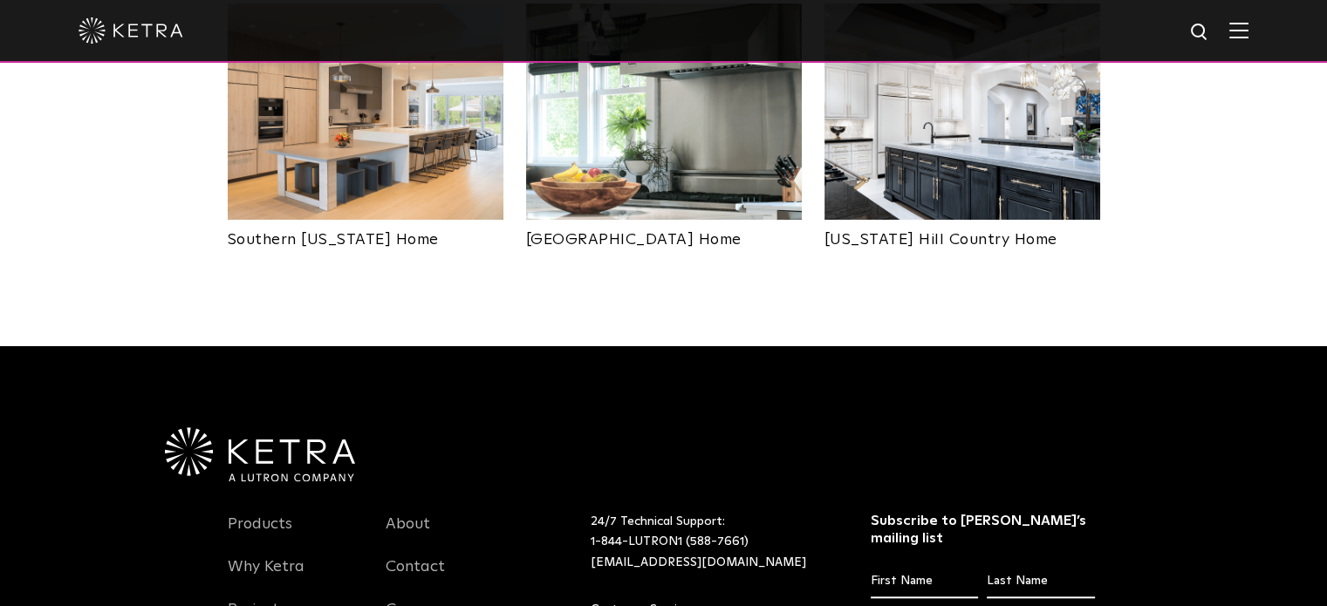
scroll to position [1396, 0]
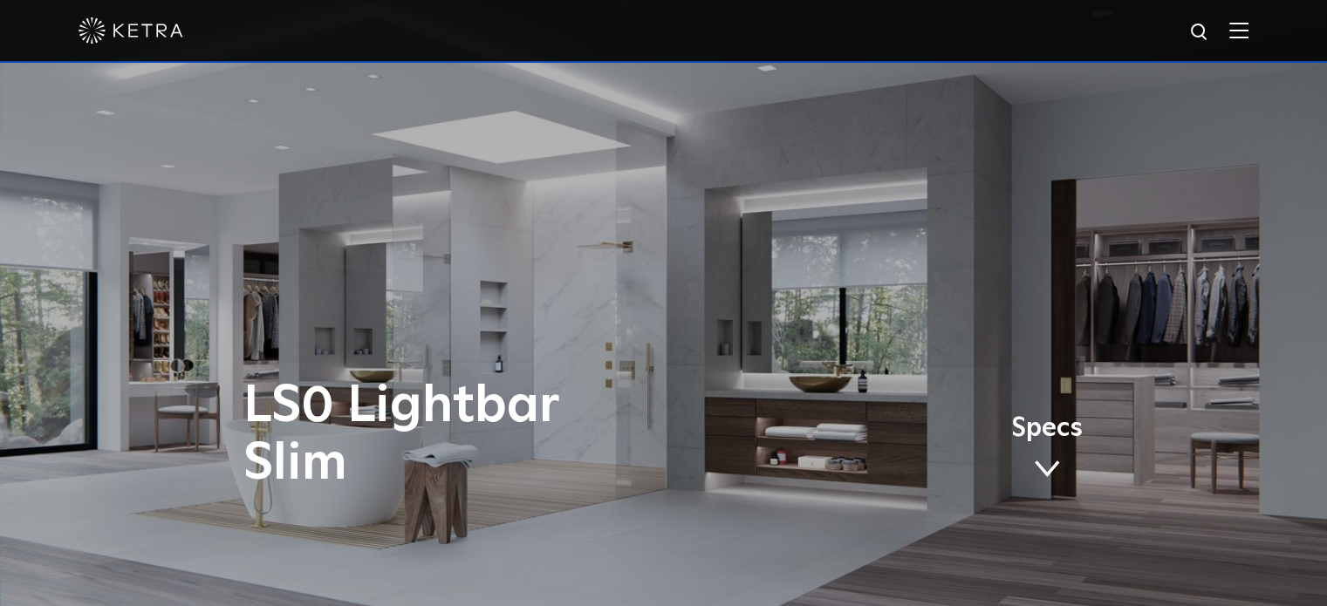
click at [1248, 25] on img at bounding box center [1238, 30] width 19 height 17
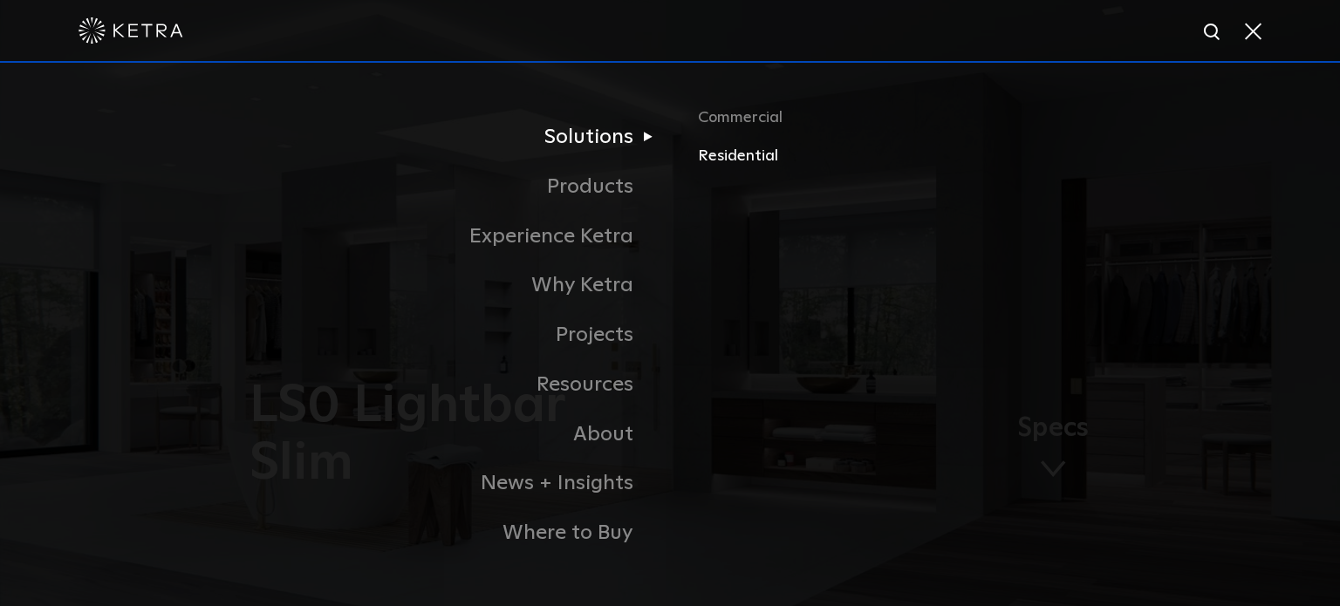
click at [717, 166] on link "Residential" at bounding box center [902, 156] width 408 height 25
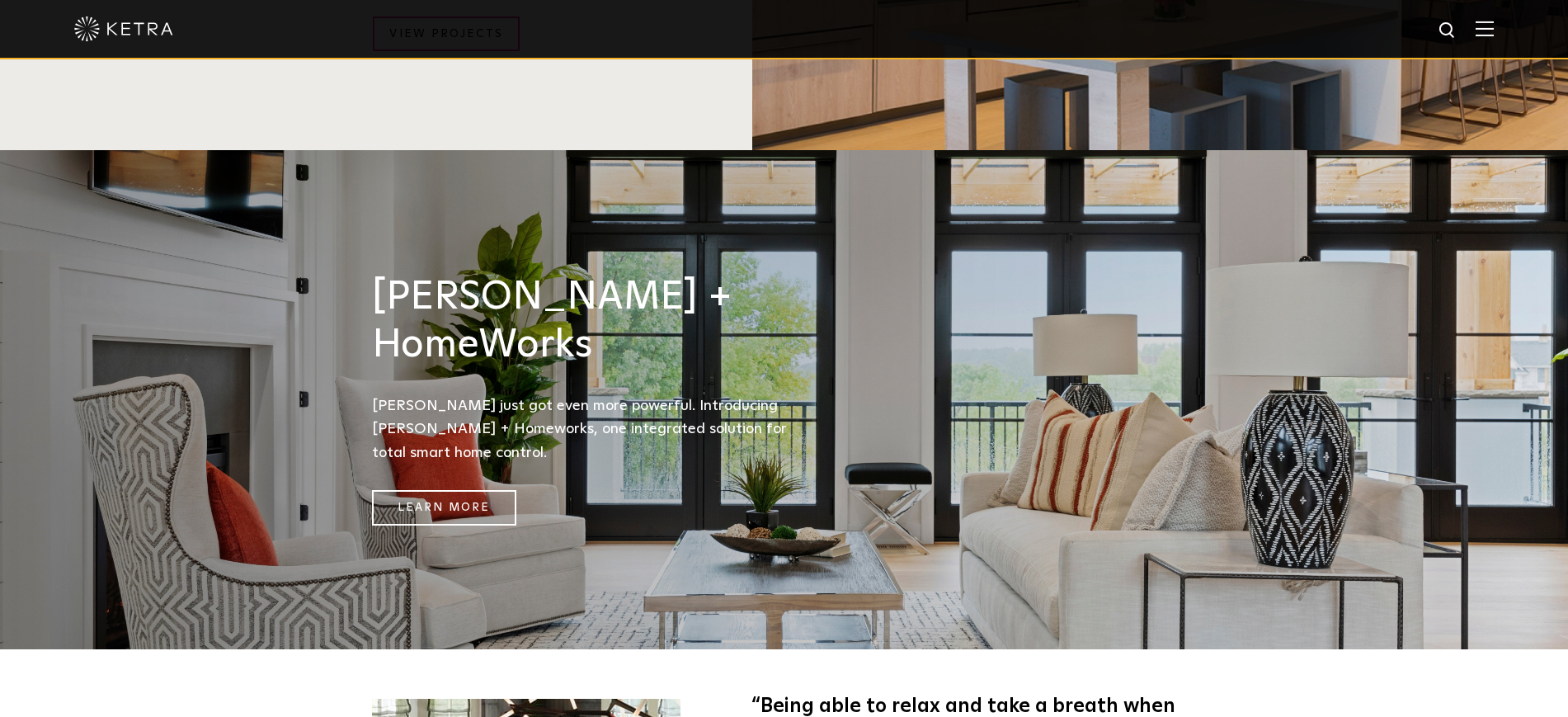
scroll to position [2072, 0]
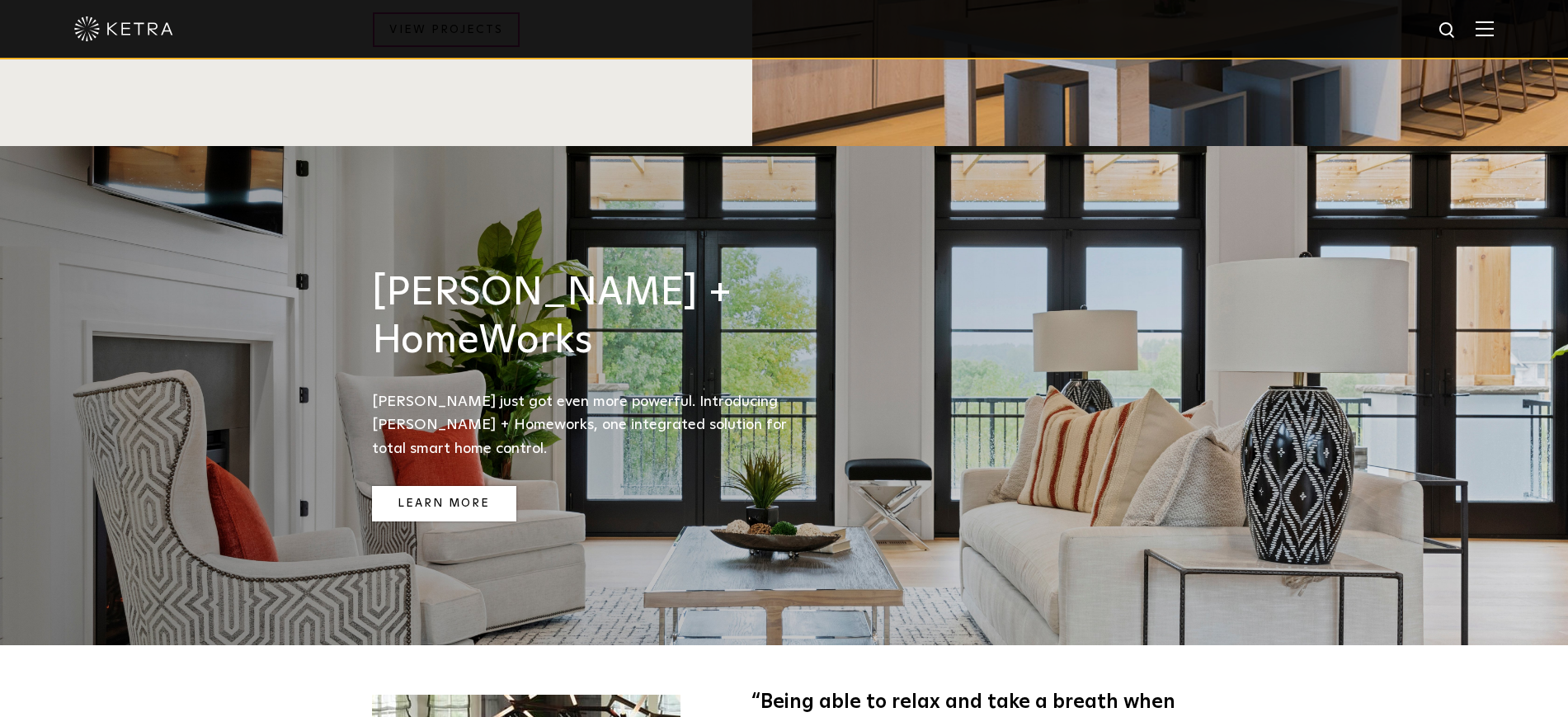
click at [451, 486] on link "Learn More" at bounding box center [444, 504] width 145 height 36
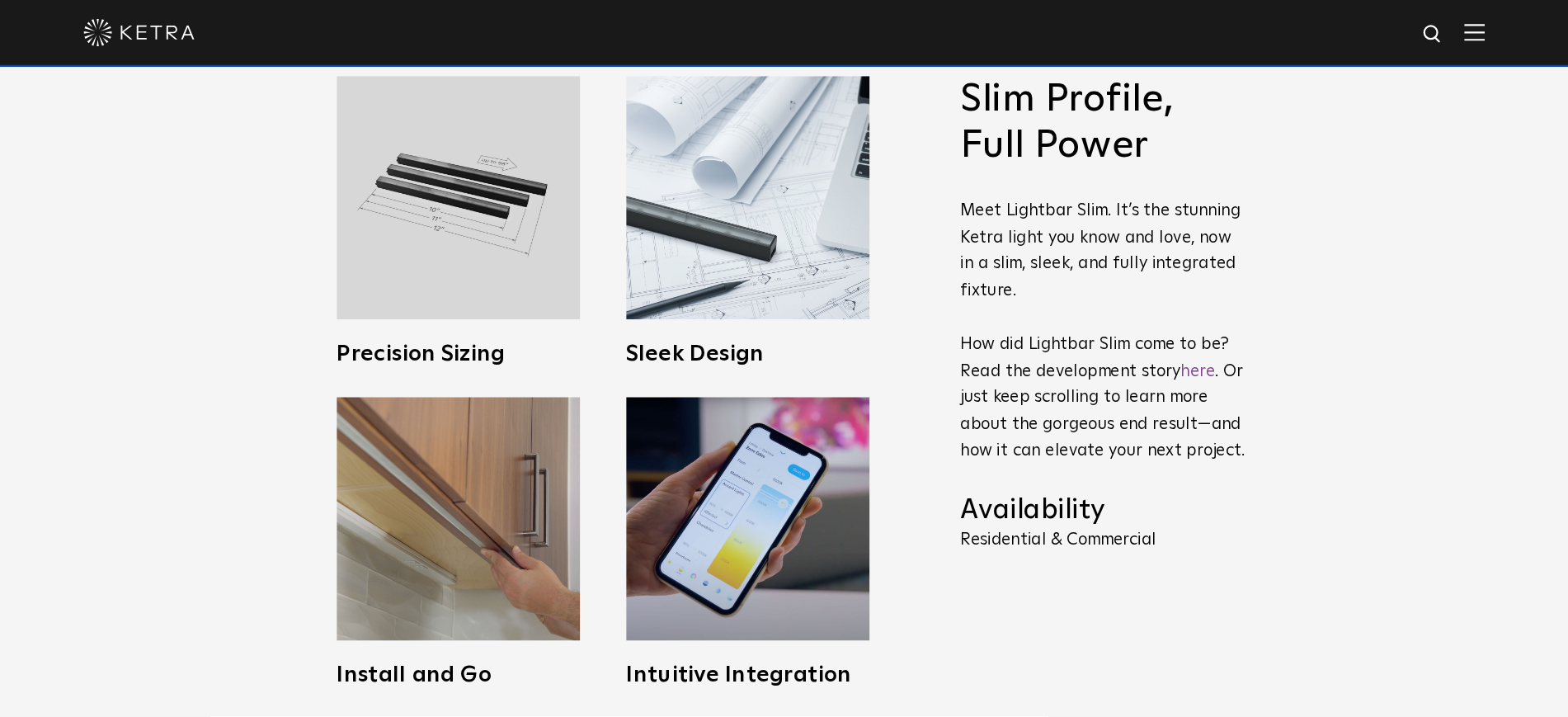
scroll to position [676, 0]
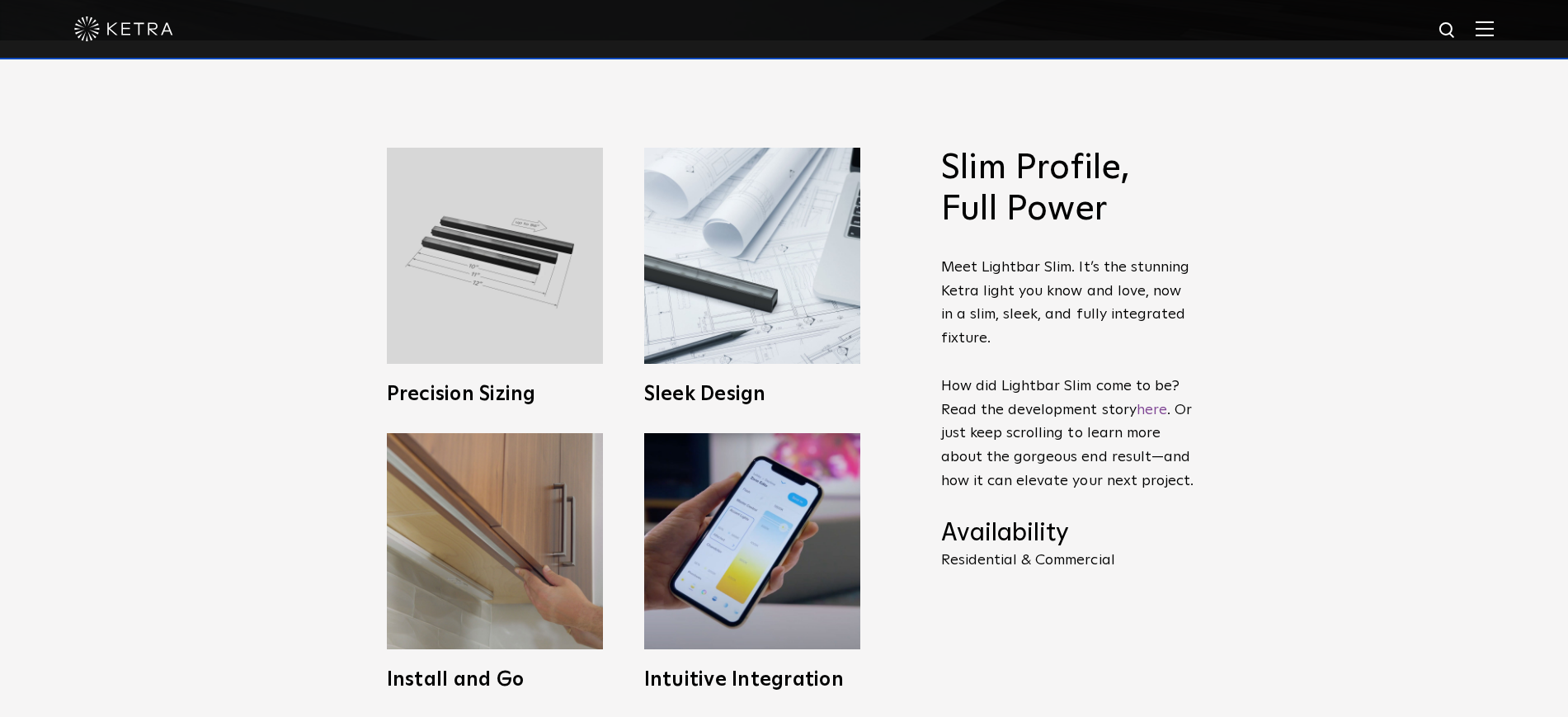
drag, startPoint x: 1143, startPoint y: 8, endPoint x: 921, endPoint y: 327, distance: 388.6
click at [921, 327] on span "Slim Profile, Full Power Meet Lightbar Slim. It’s the stunning Ketra light you …" at bounding box center [1056, 418] width 281 height 542
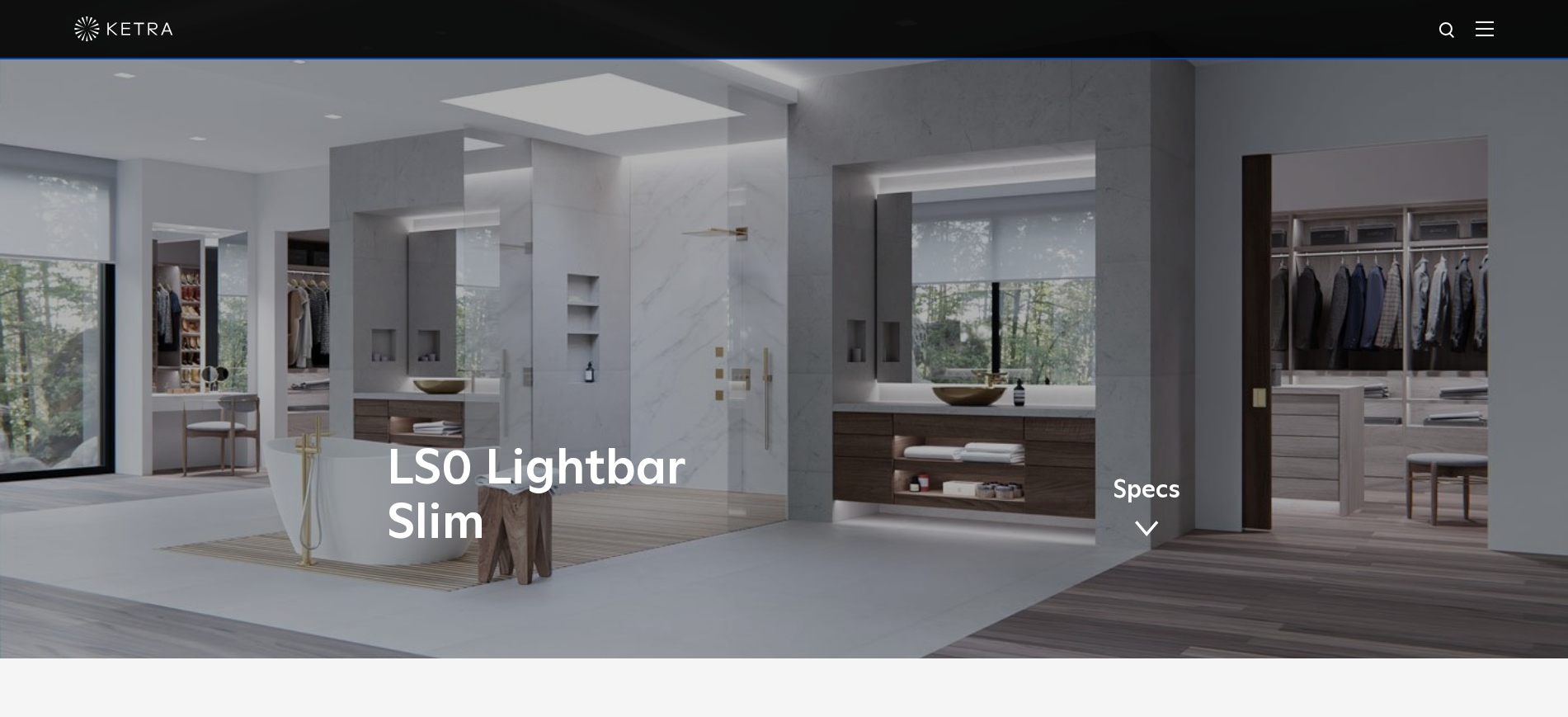
scroll to position [58, 0]
click at [1134, 512] on link "Specs" at bounding box center [1147, 512] width 68 height 64
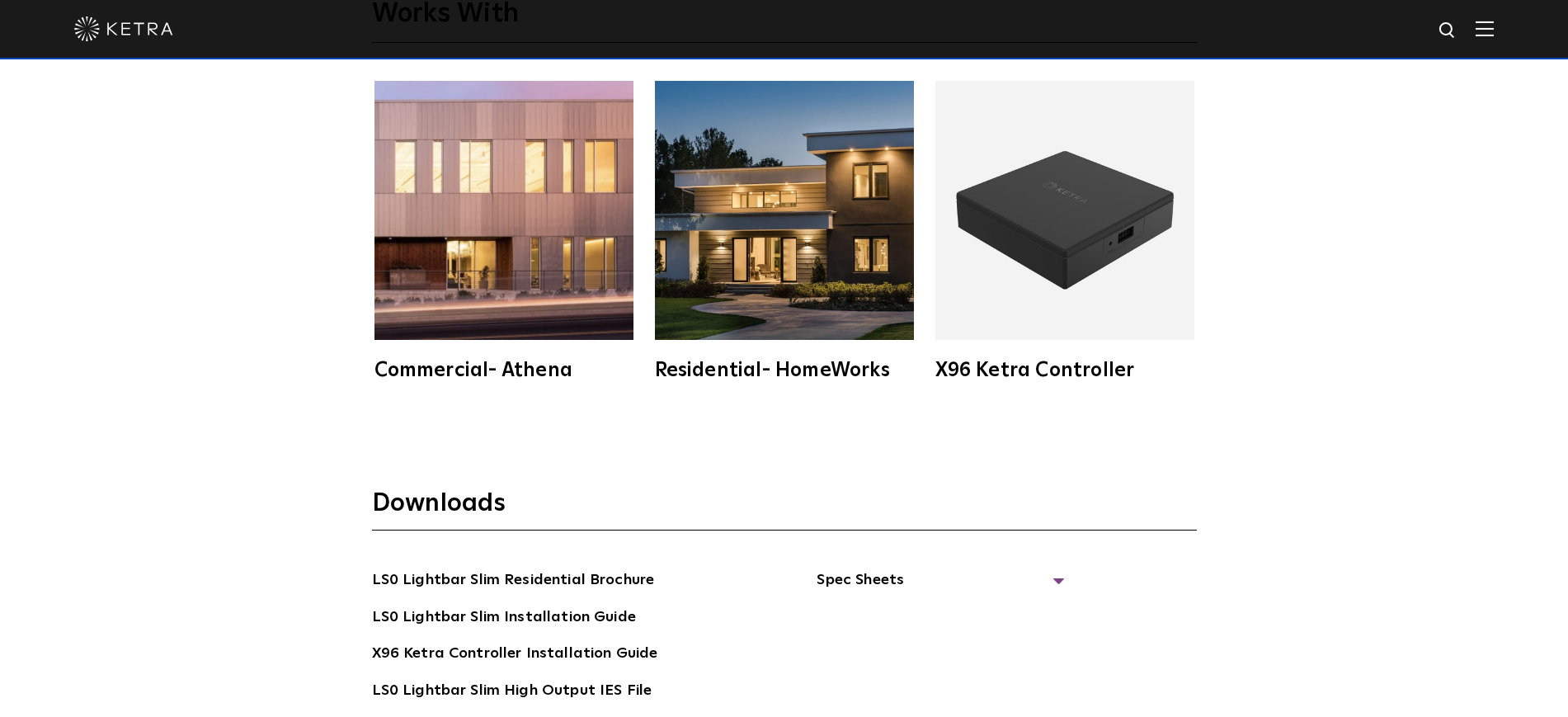
scroll to position [2853, 0]
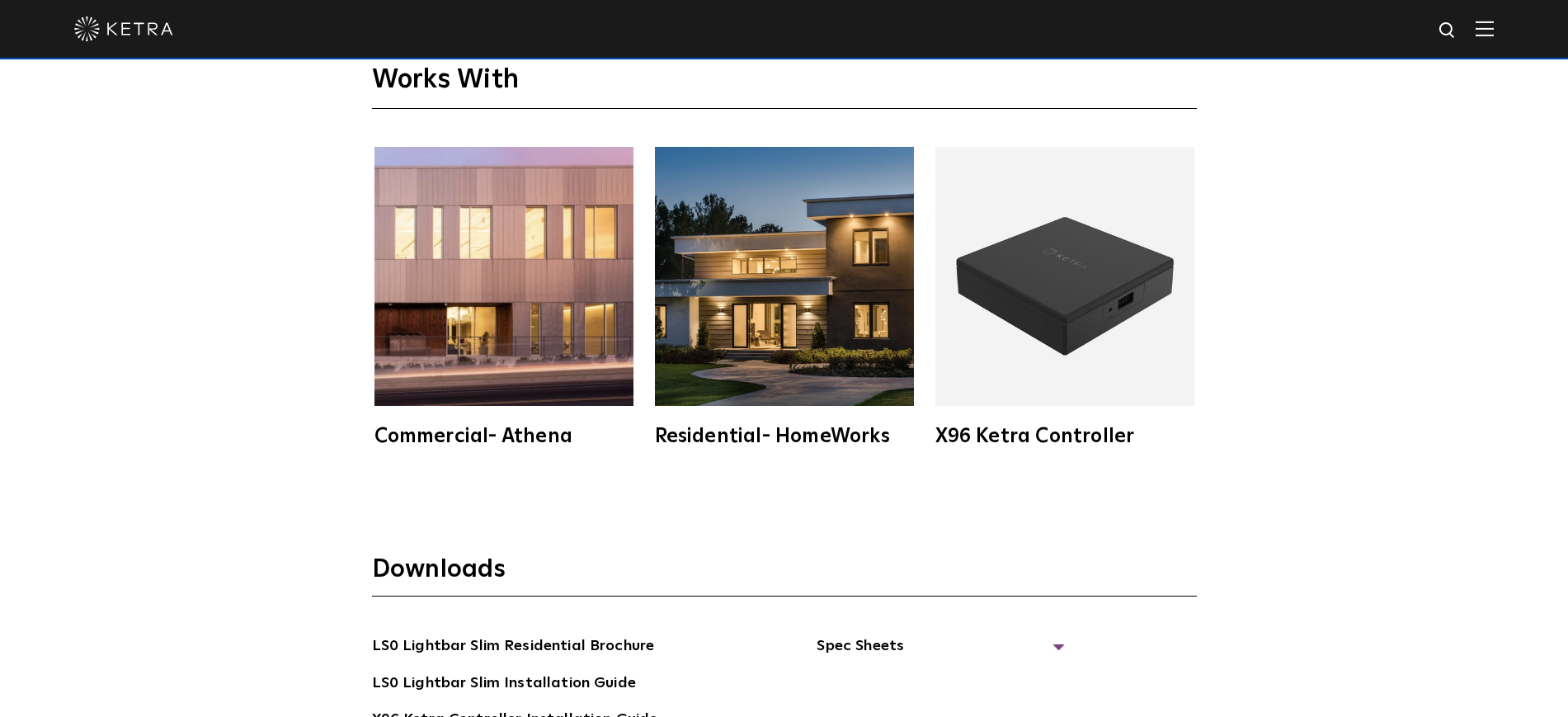
click at [842, 434] on div "Residential- HomeWorks" at bounding box center [785, 436] width 259 height 20
click at [742, 325] on img at bounding box center [785, 276] width 259 height 259
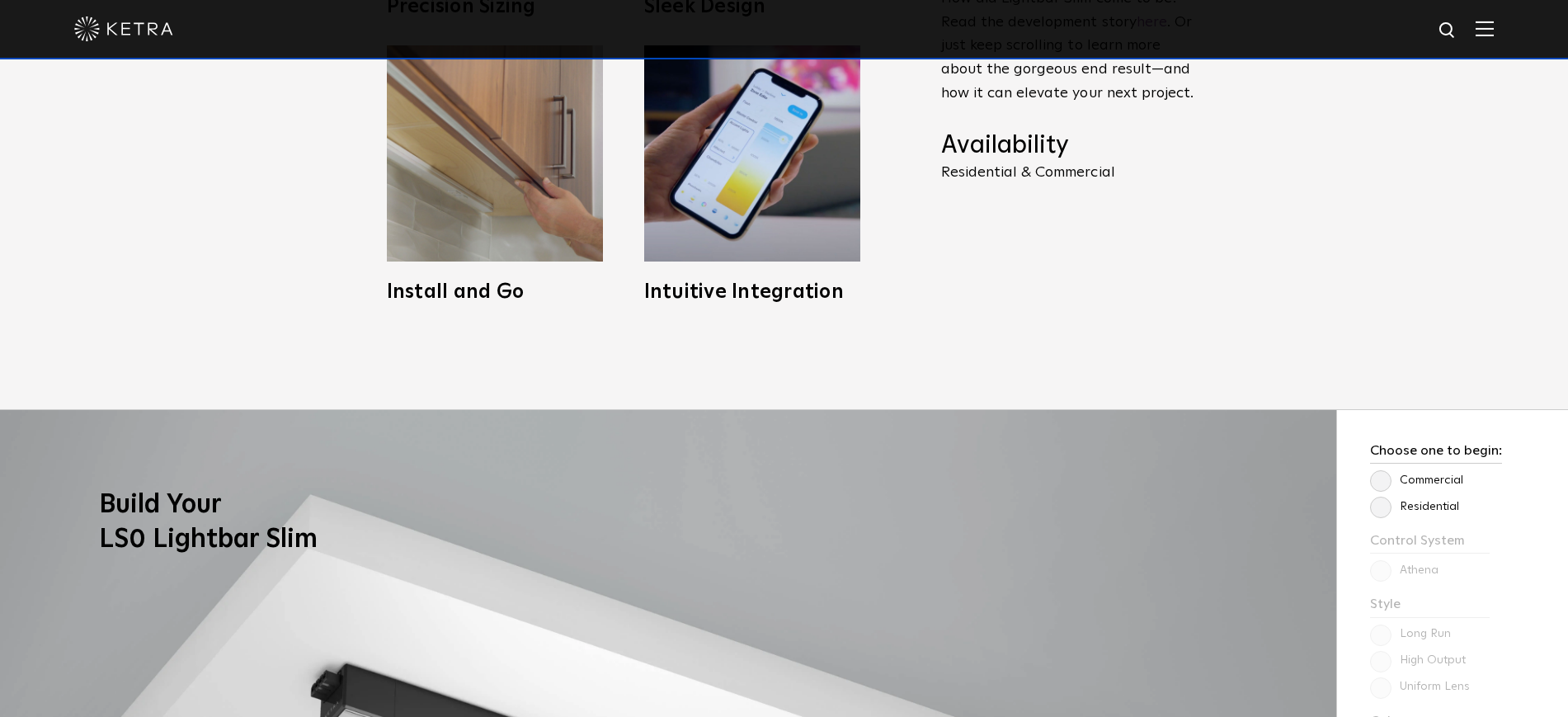
scroll to position [481, 0]
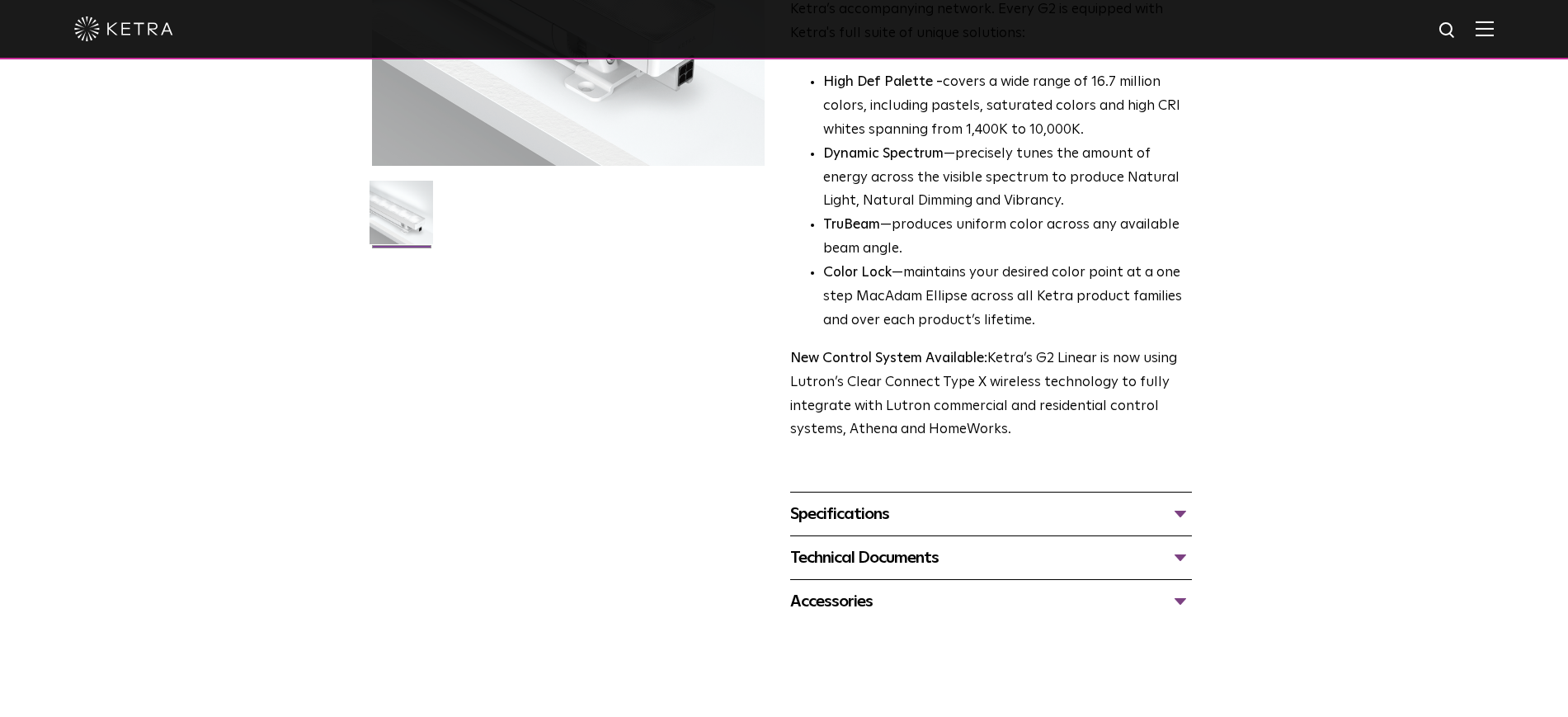
scroll to position [412, 0]
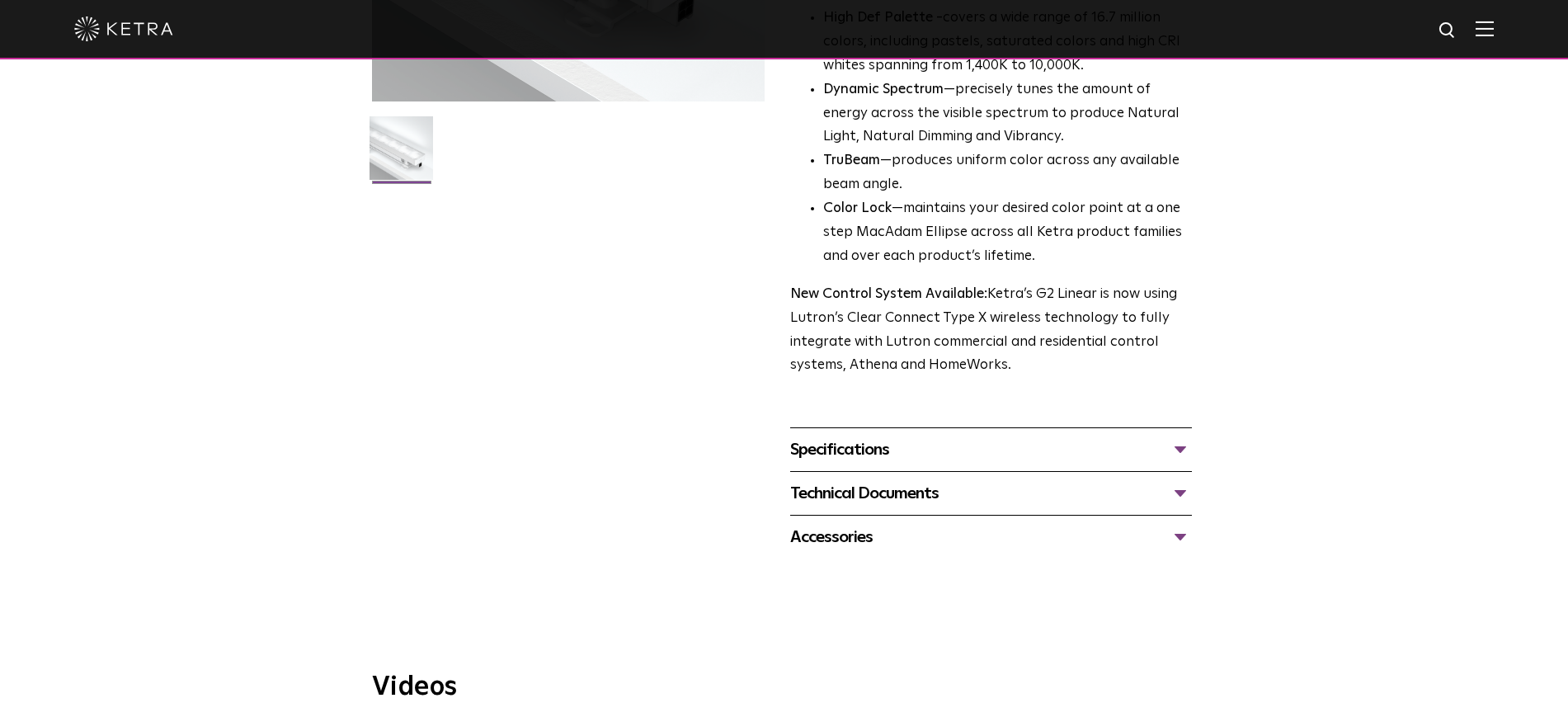
click at [887, 463] on div "Specifications" at bounding box center [991, 449] width 402 height 26
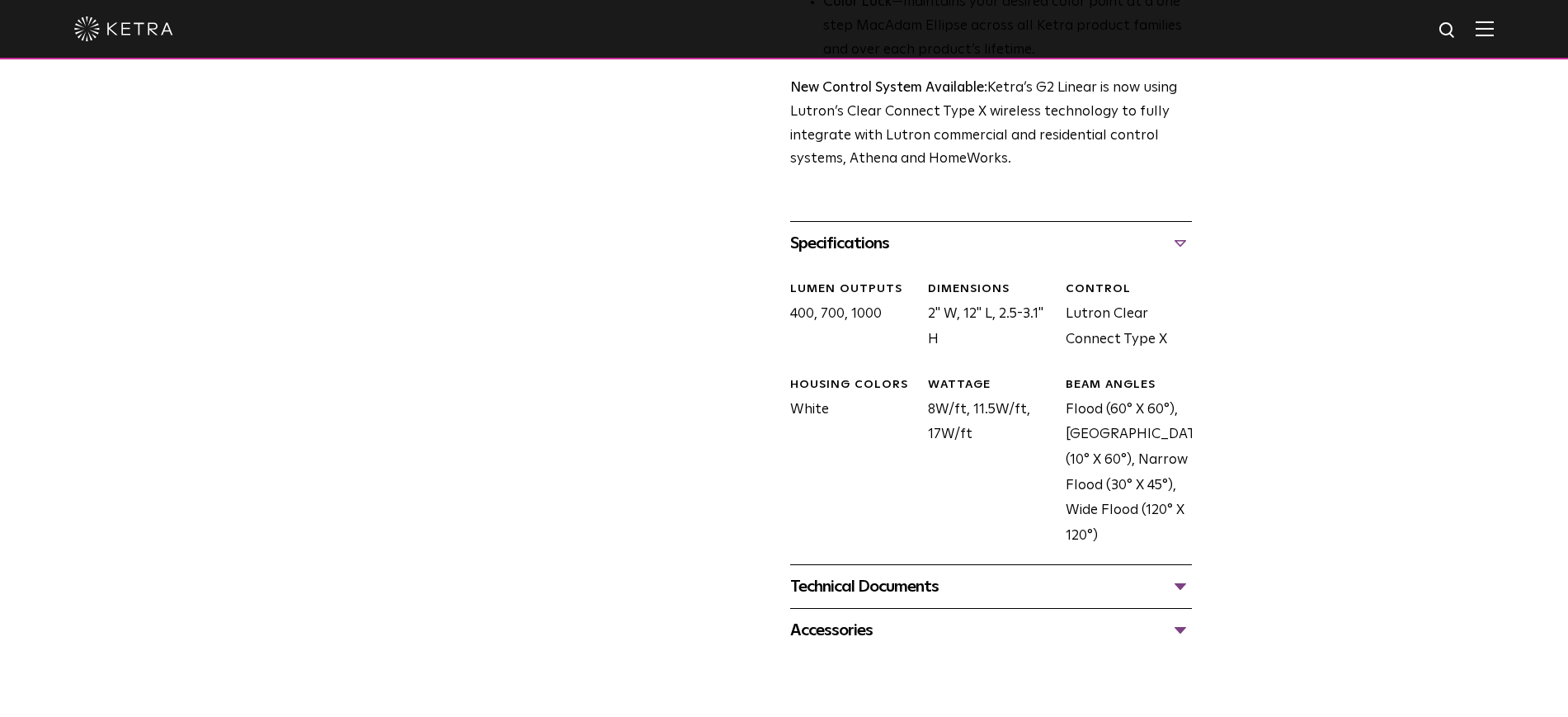
scroll to position [722, 0]
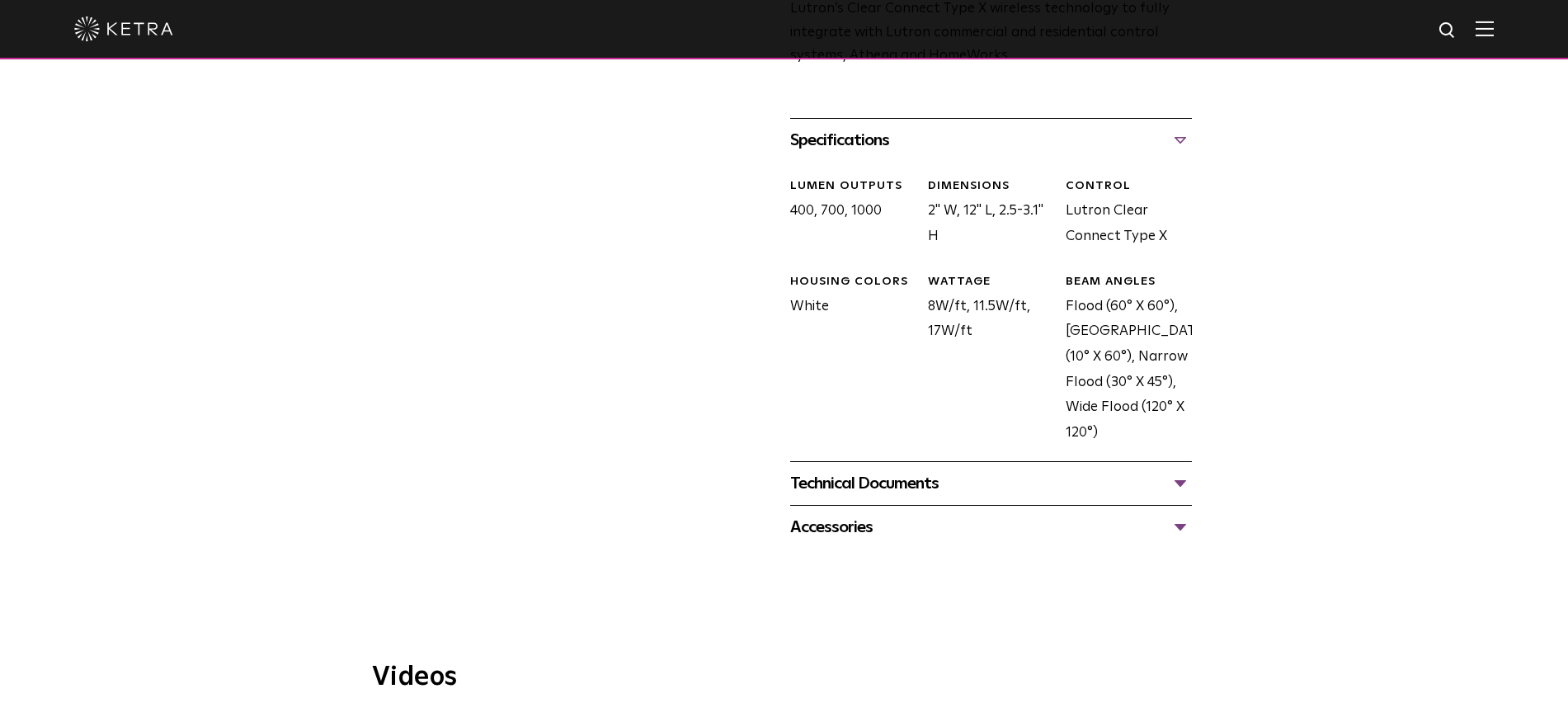
click at [856, 497] on div "Technical Documents" at bounding box center [991, 483] width 402 height 26
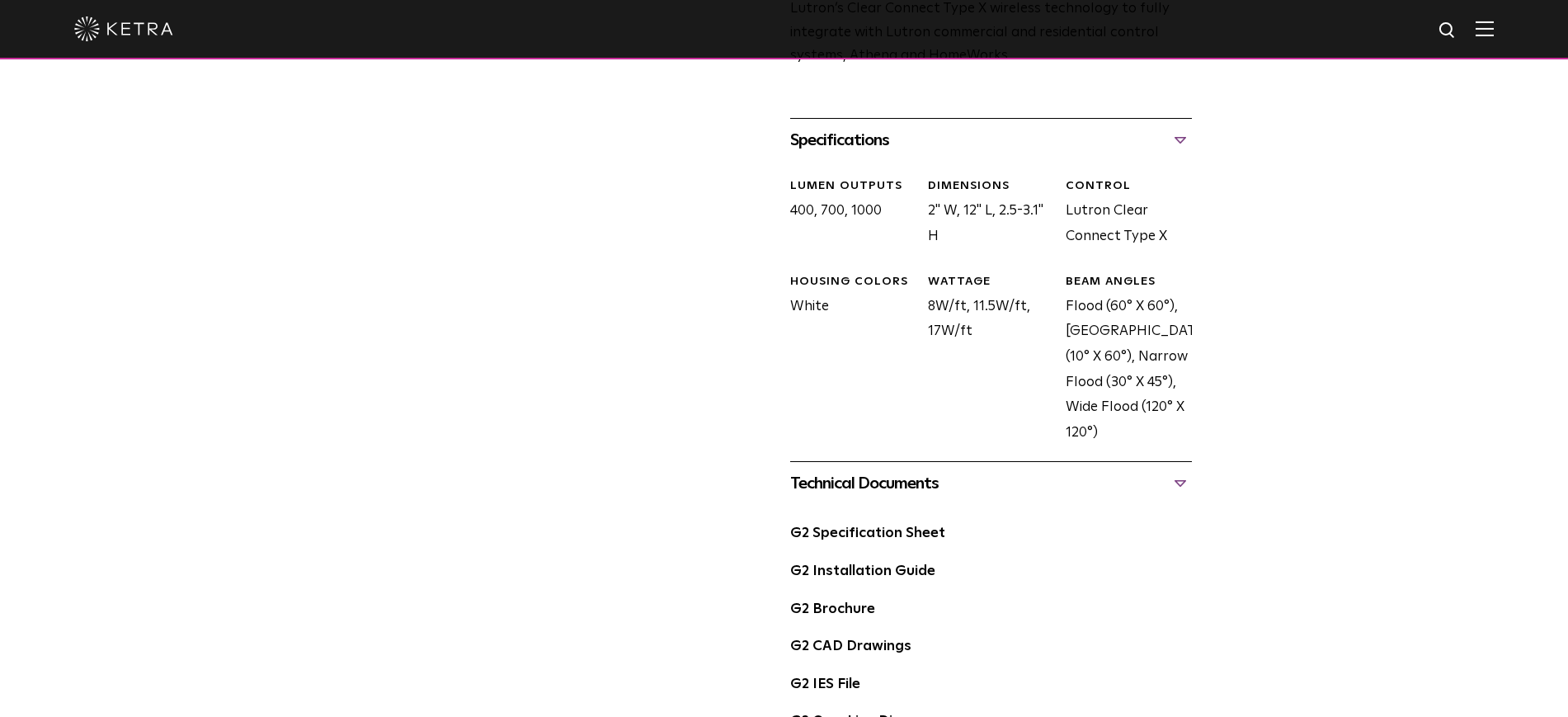
drag, startPoint x: 940, startPoint y: 235, endPoint x: 918, endPoint y: 180, distance: 59.2
click at [918, 180] on div "DIMENSIONS 2" W, 12" L, 2.5-3.1" H" at bounding box center [984, 213] width 138 height 71
copy div "DIMENSIONS 2" W, 12" L, 2.5-3.1" H"
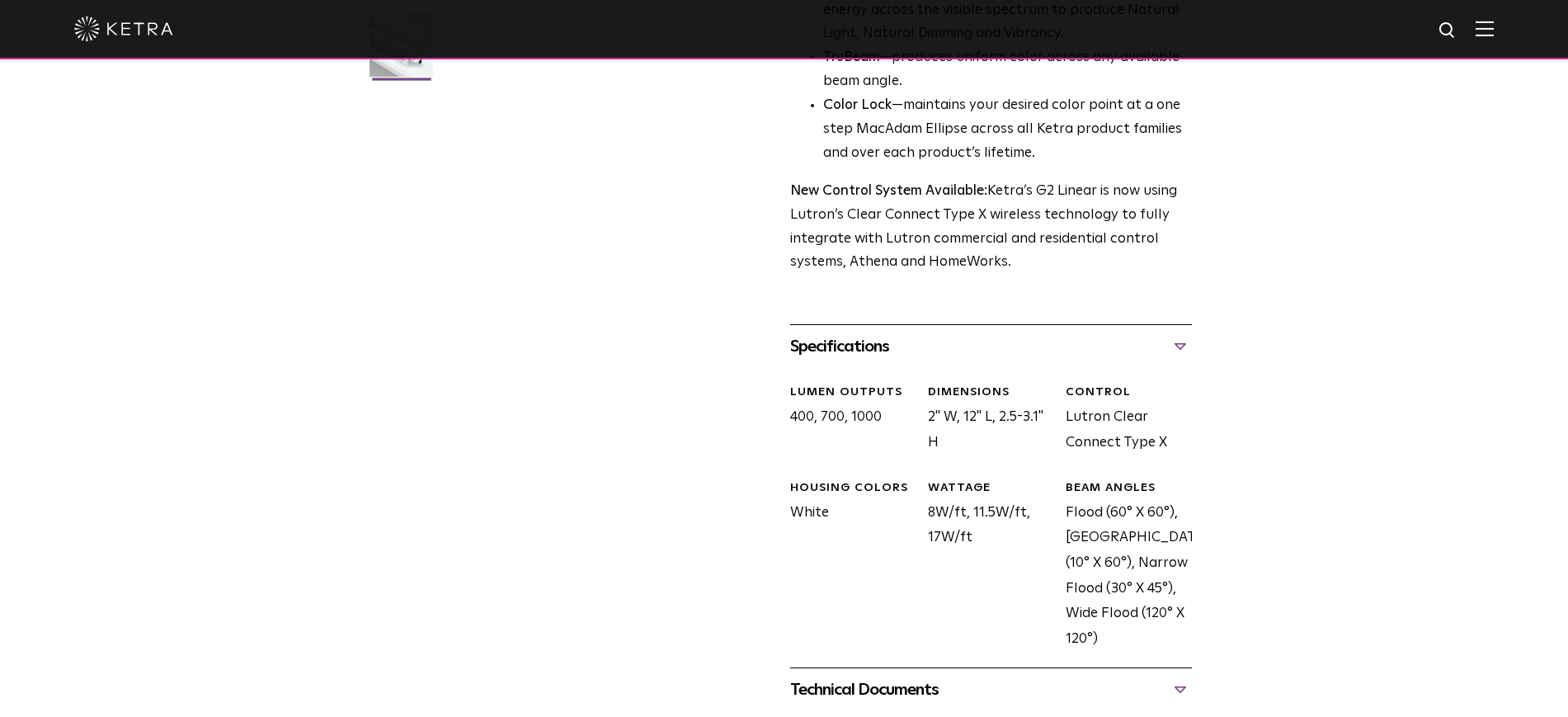
scroll to position [0, 0]
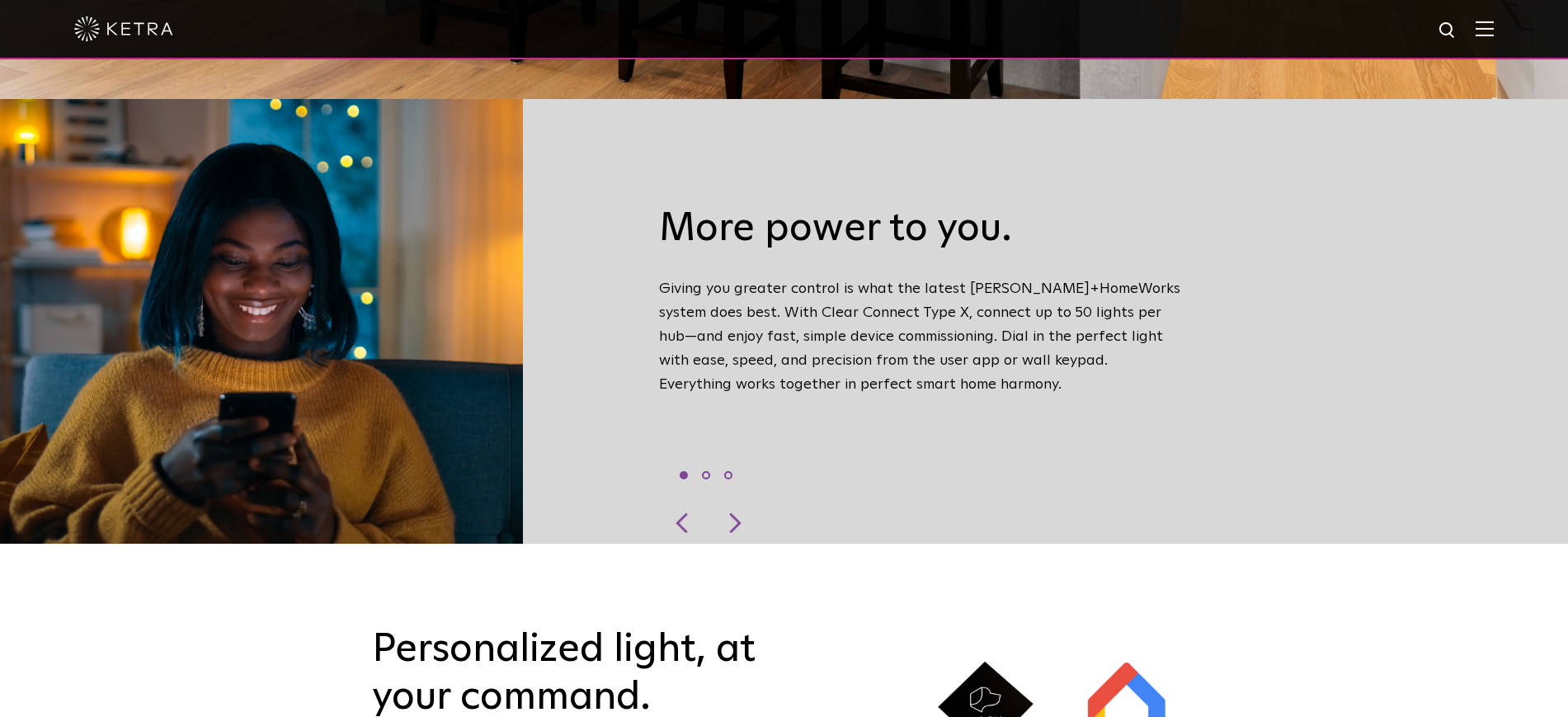
scroll to position [619, 0]
click at [736, 501] on div at bounding box center [733, 522] width 49 height 42
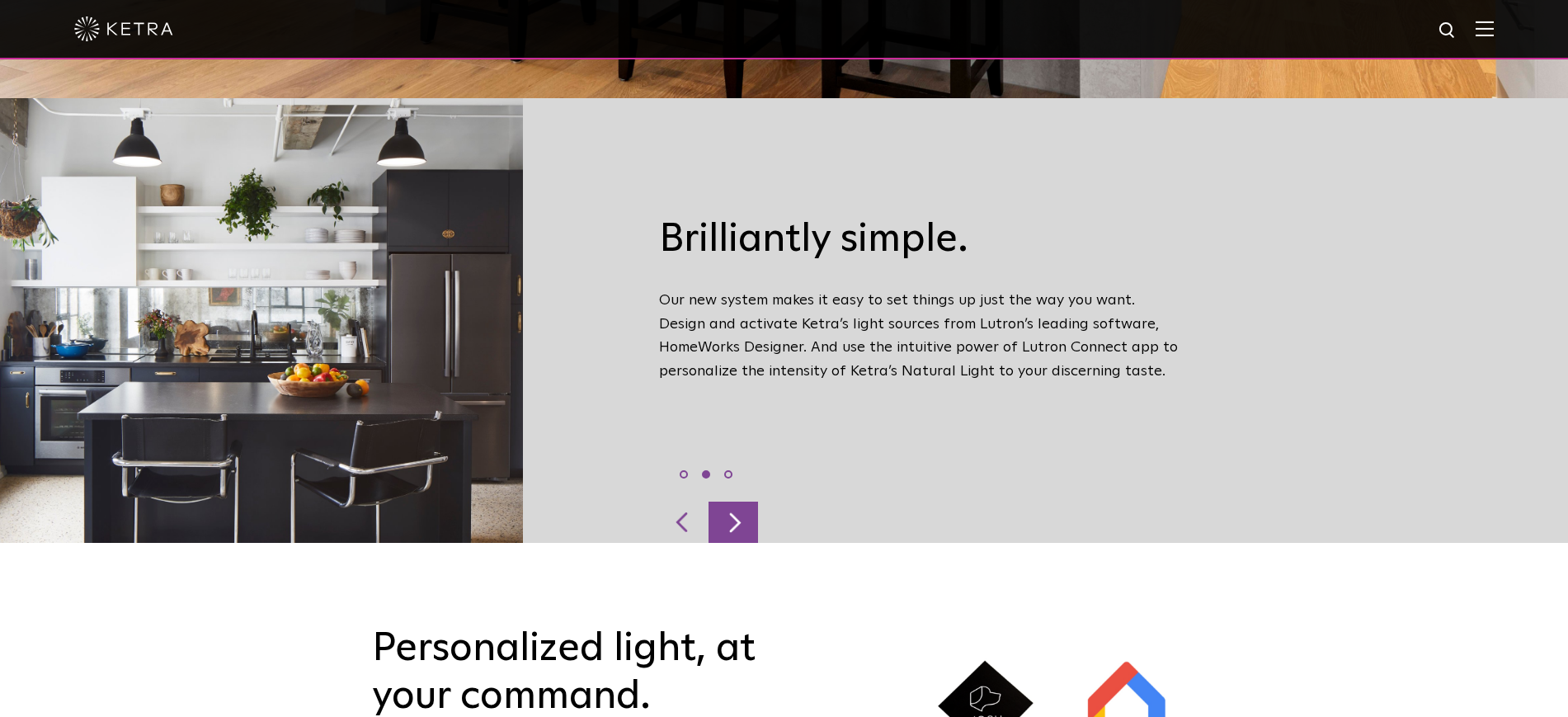
click at [736, 501] on div at bounding box center [733, 522] width 49 height 42
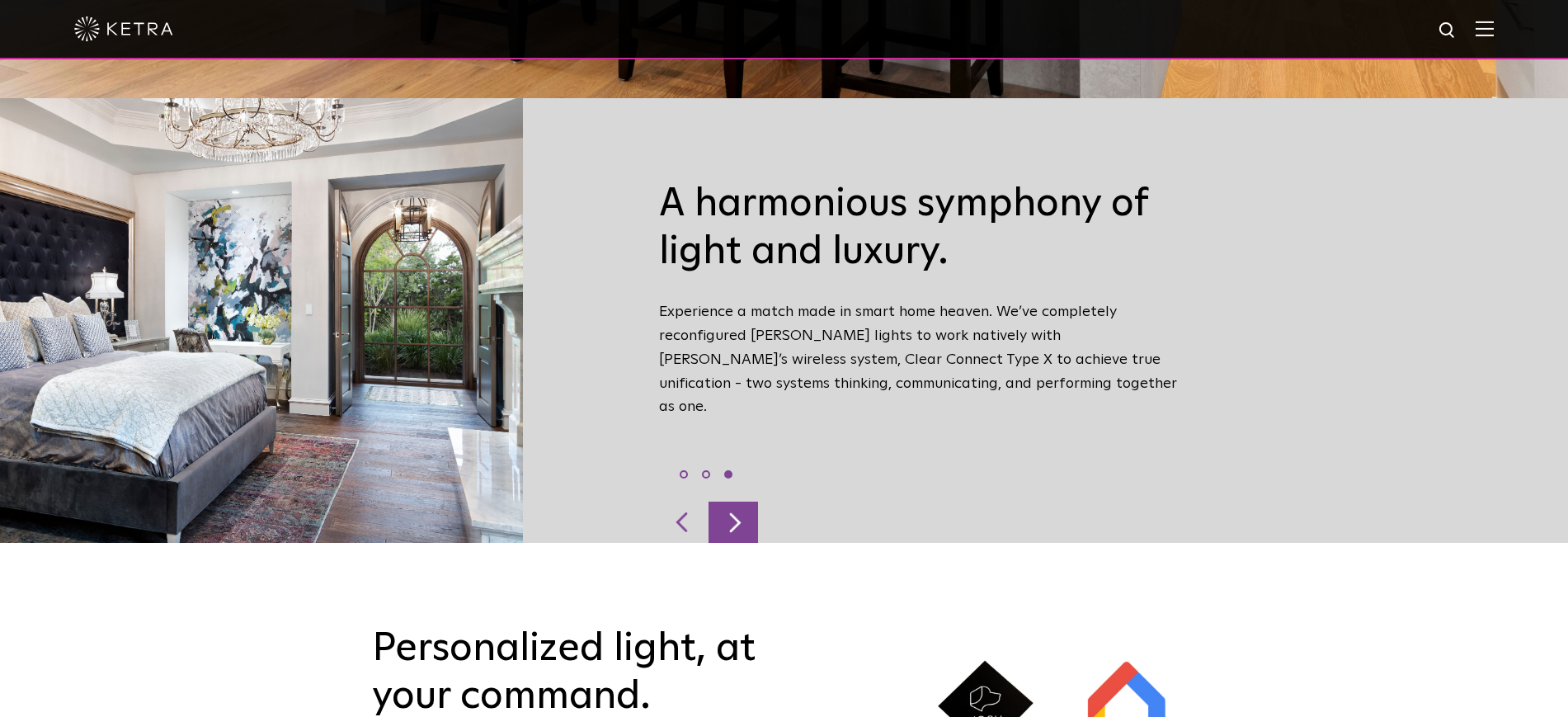
click at [731, 501] on div at bounding box center [733, 522] width 49 height 42
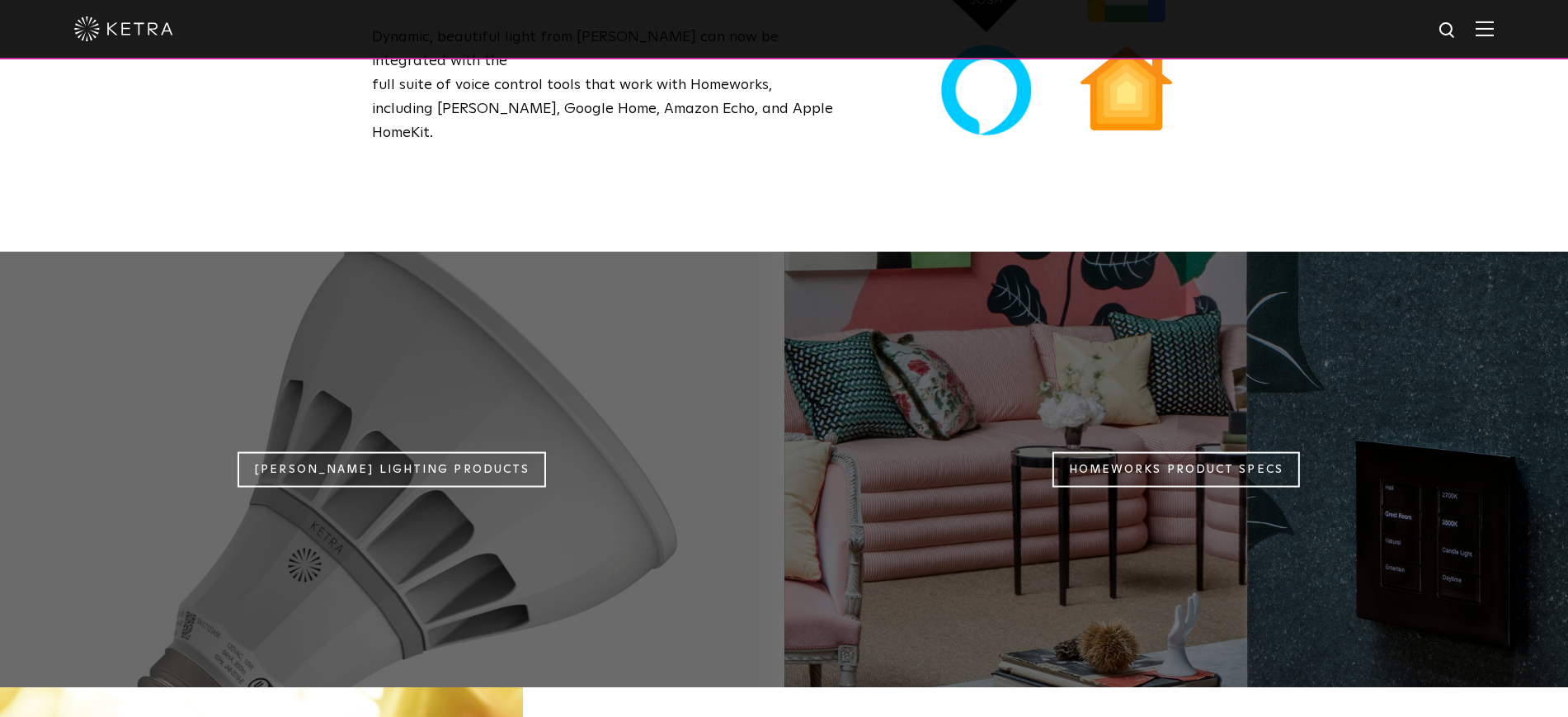
scroll to position [1341, 0]
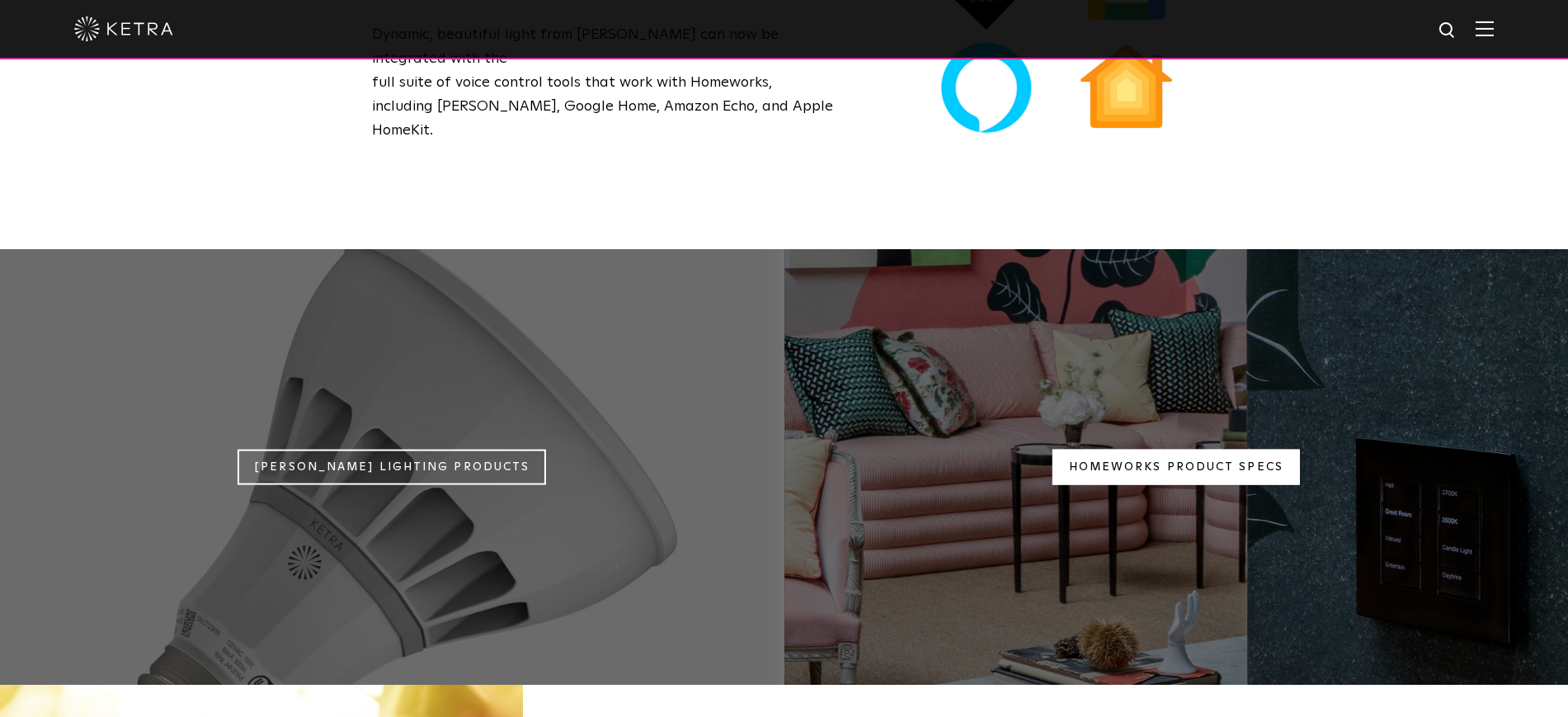
click at [1133, 449] on link "Homeworks Product Specs" at bounding box center [1176, 467] width 248 height 36
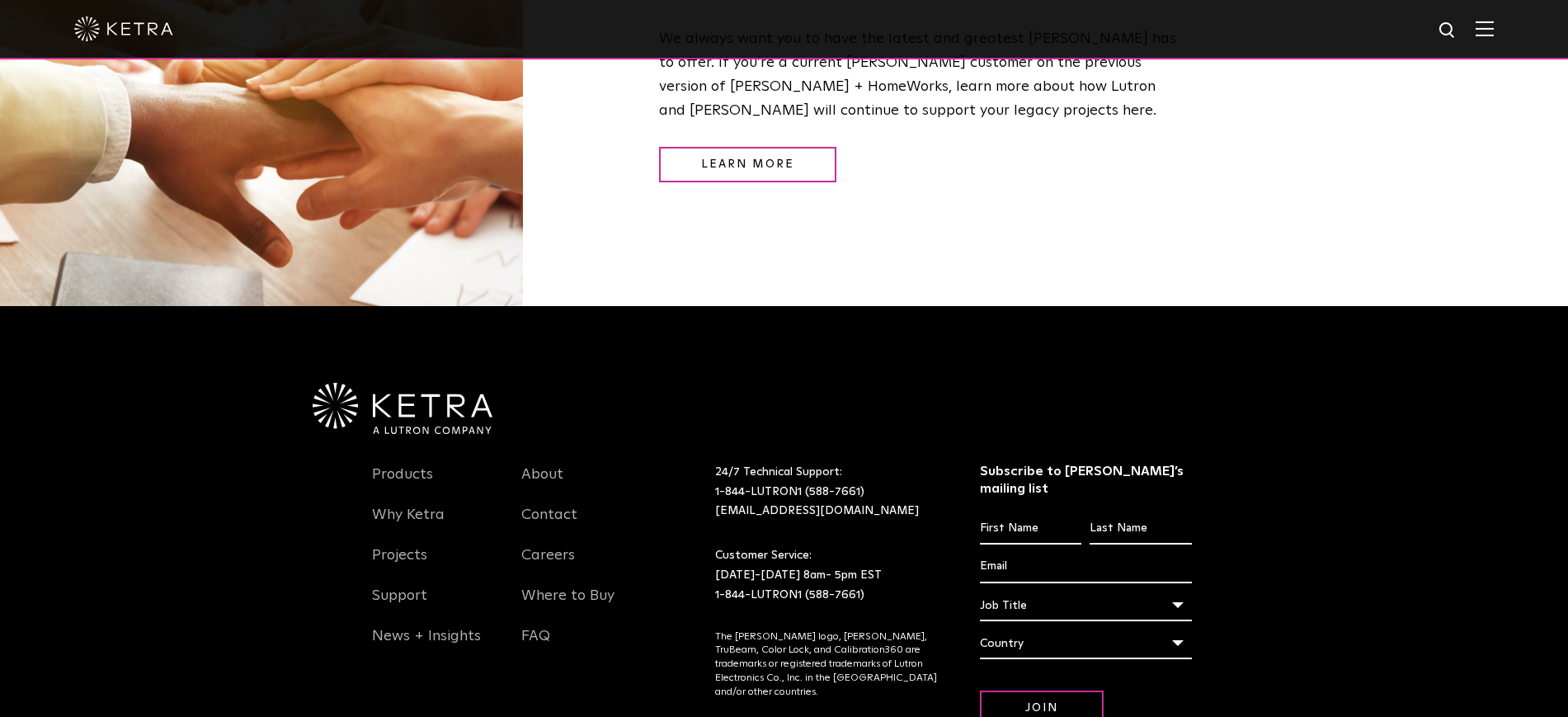
scroll to position [2267, 0]
